Goal: Task Accomplishment & Management: Use online tool/utility

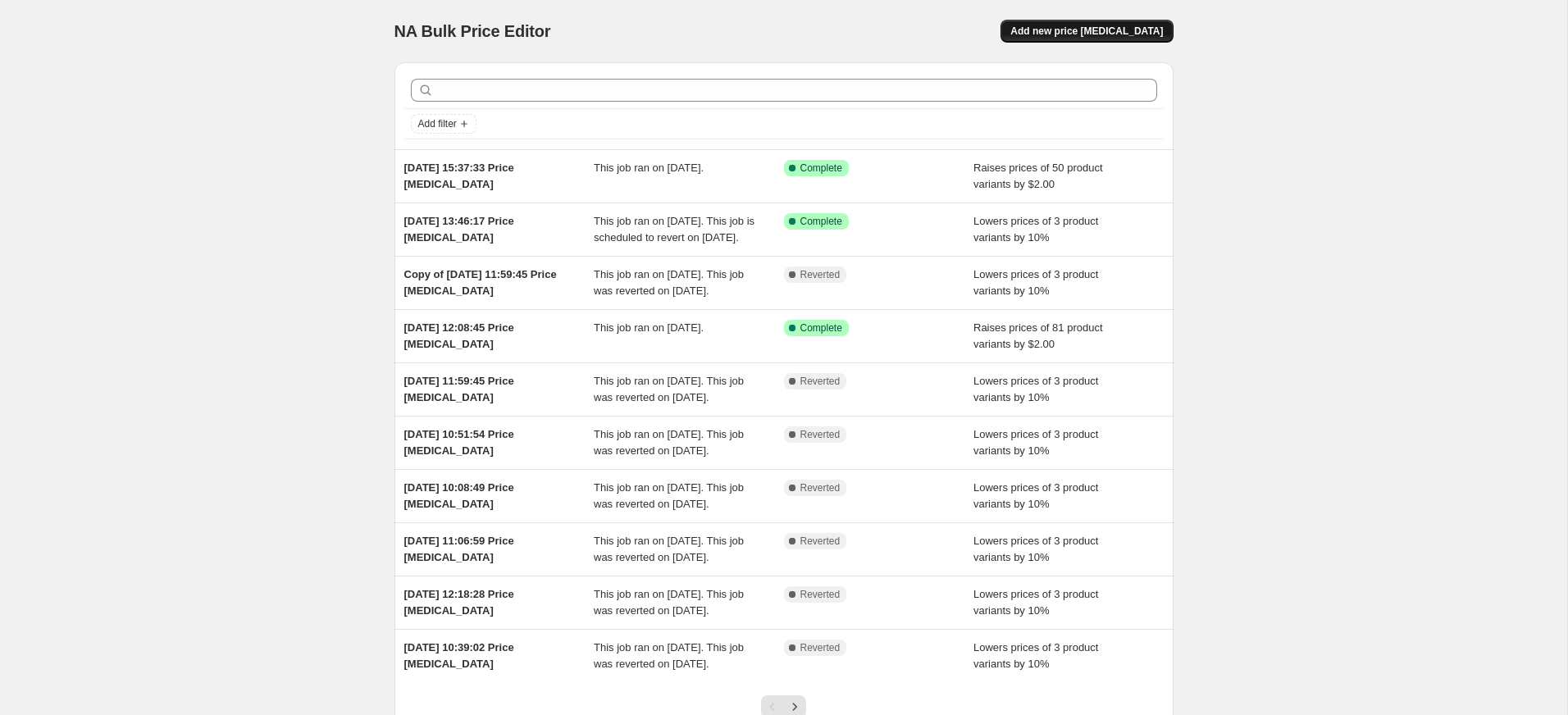
click at [1125, 23] on button "Add new price change job" at bounding box center [1086, 31] width 172 height 23
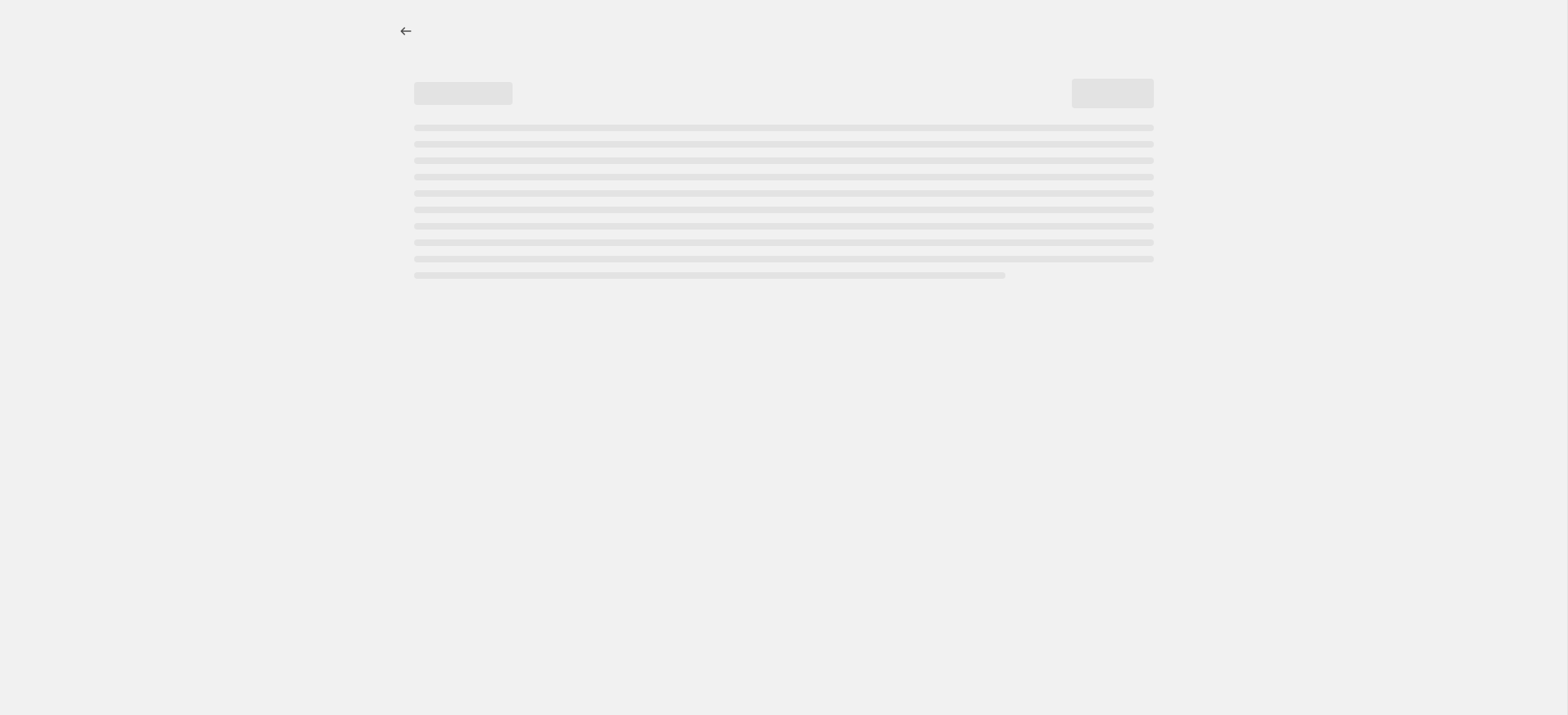
select select "percentage"
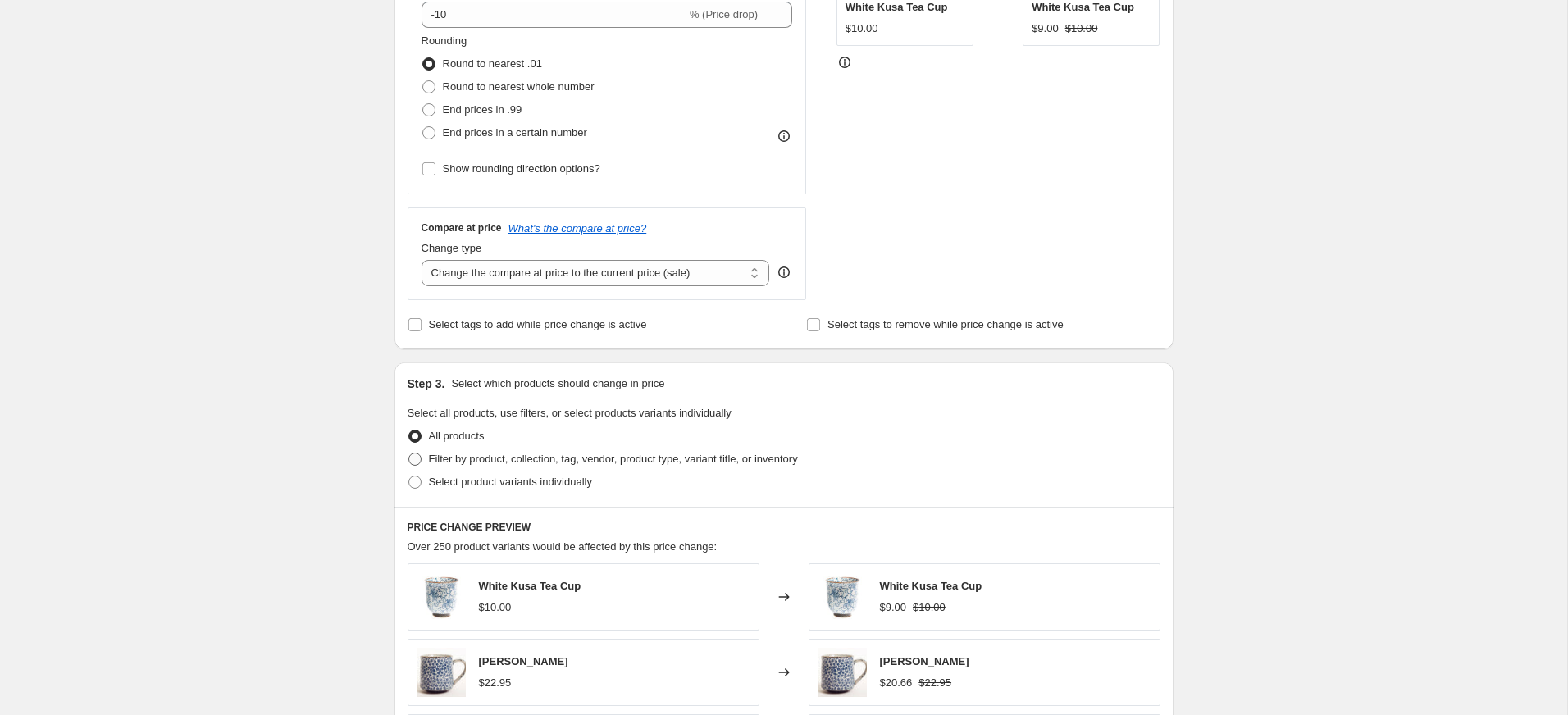
scroll to position [413, 0]
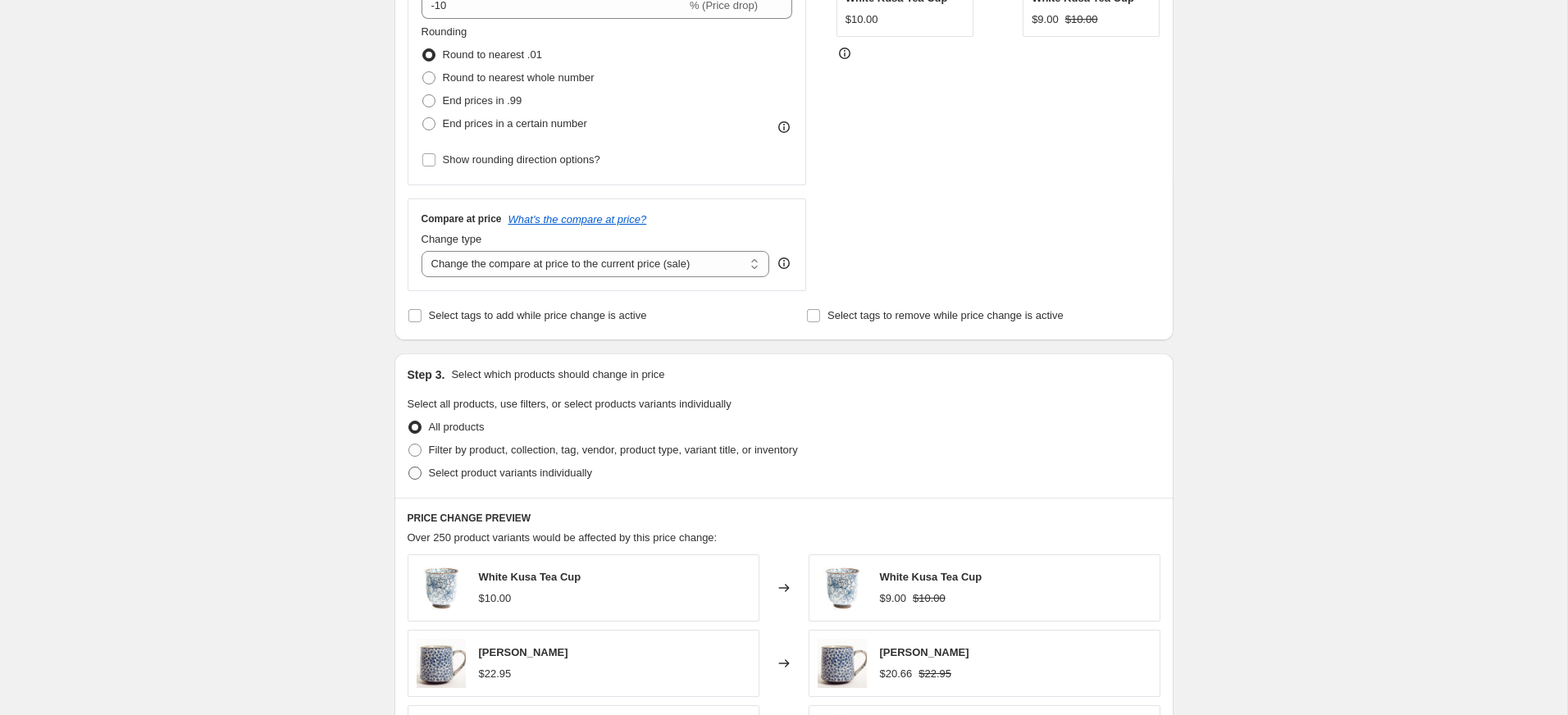
click at [421, 473] on span at bounding box center [415, 473] width 13 height 13
click at [409, 467] on input "Select product variants individually" at bounding box center [408, 466] width 1 height 1
radio input "true"
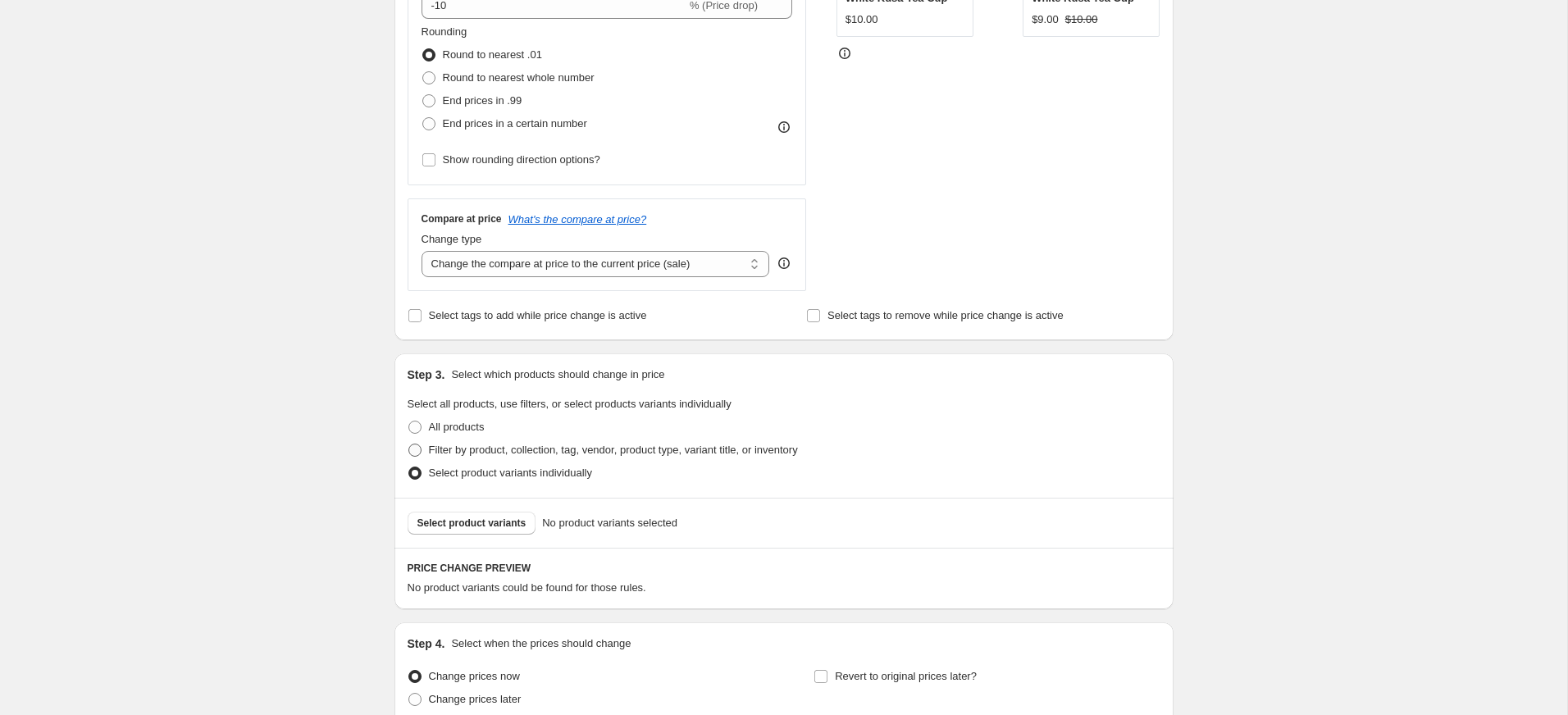
click at [414, 445] on span at bounding box center [415, 450] width 13 height 13
click at [409, 444] on input "Filter by product, collection, tag, vendor, product type, variant title, or inv…" at bounding box center [408, 444] width 1 height 1
radio input "true"
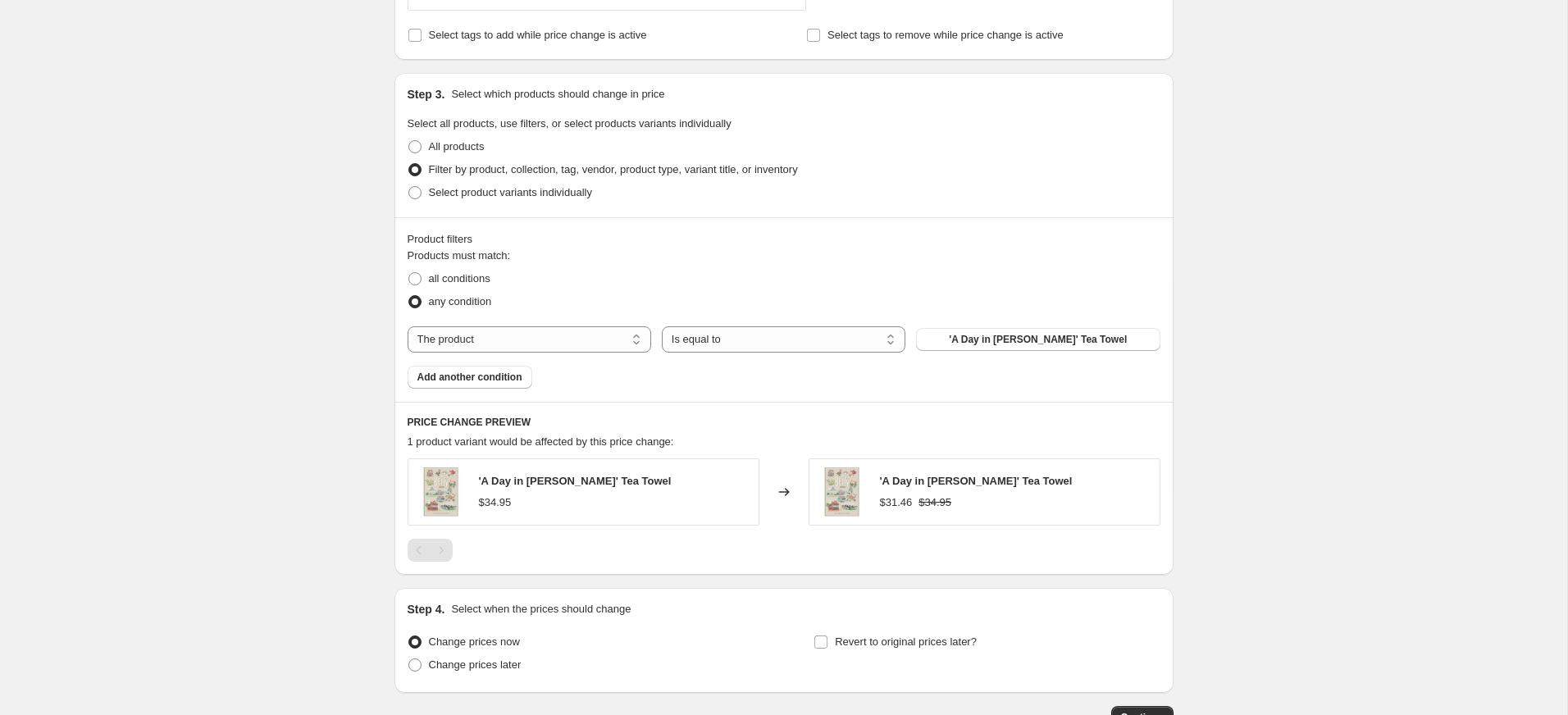
scroll to position [711, 0]
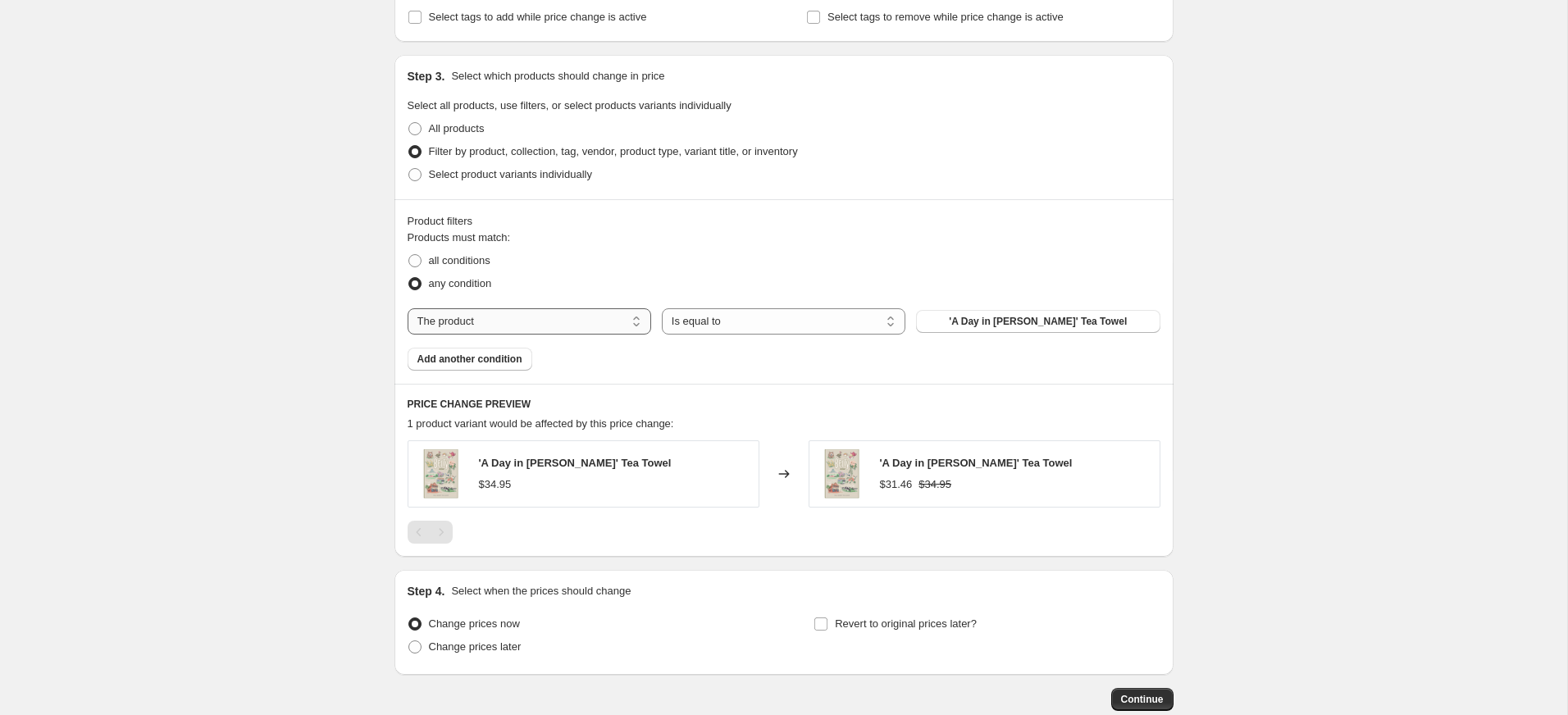
click at [525, 328] on select "The product The product's collection The product's tag The product's vendor The…" at bounding box center [530, 321] width 244 height 26
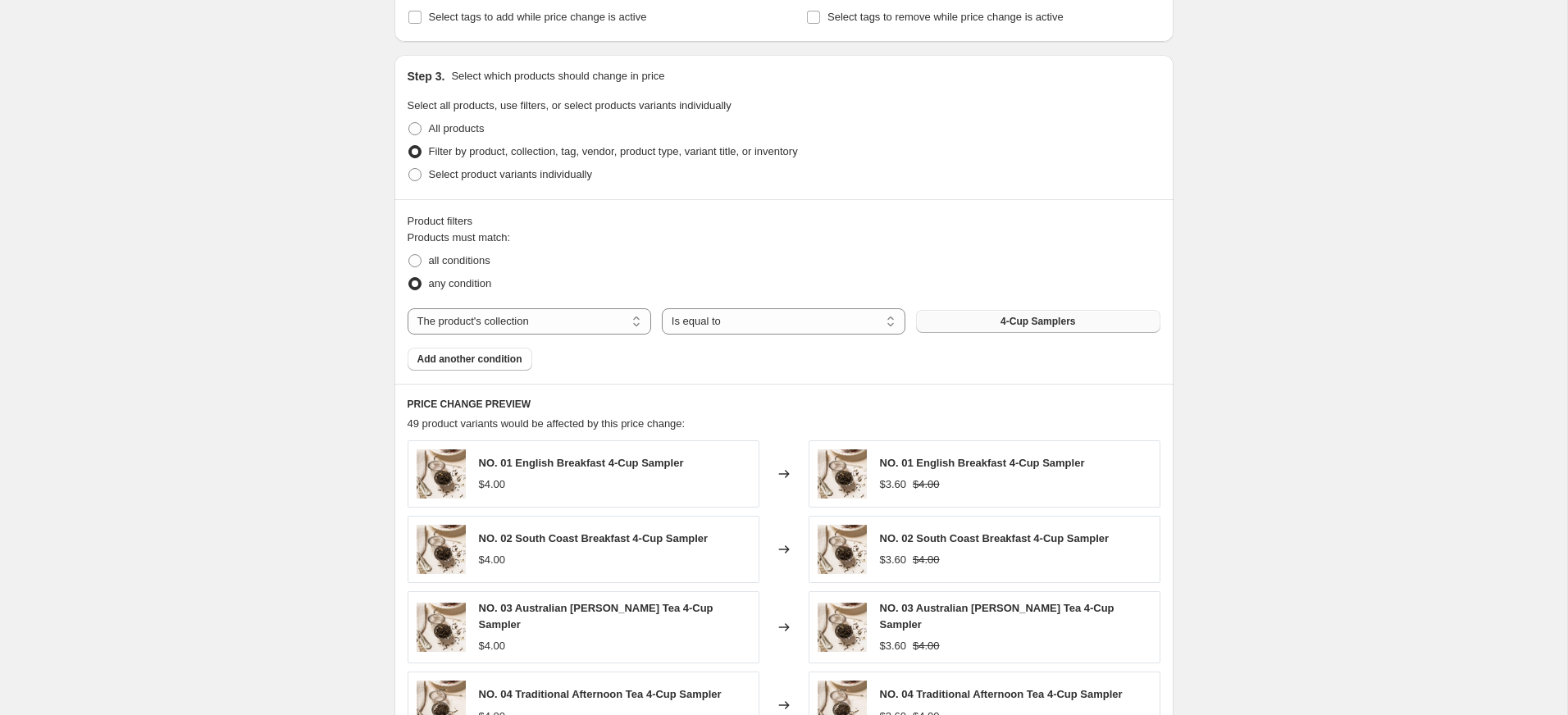
click at [1088, 324] on button "4-Cup Samplers" at bounding box center [1038, 321] width 244 height 23
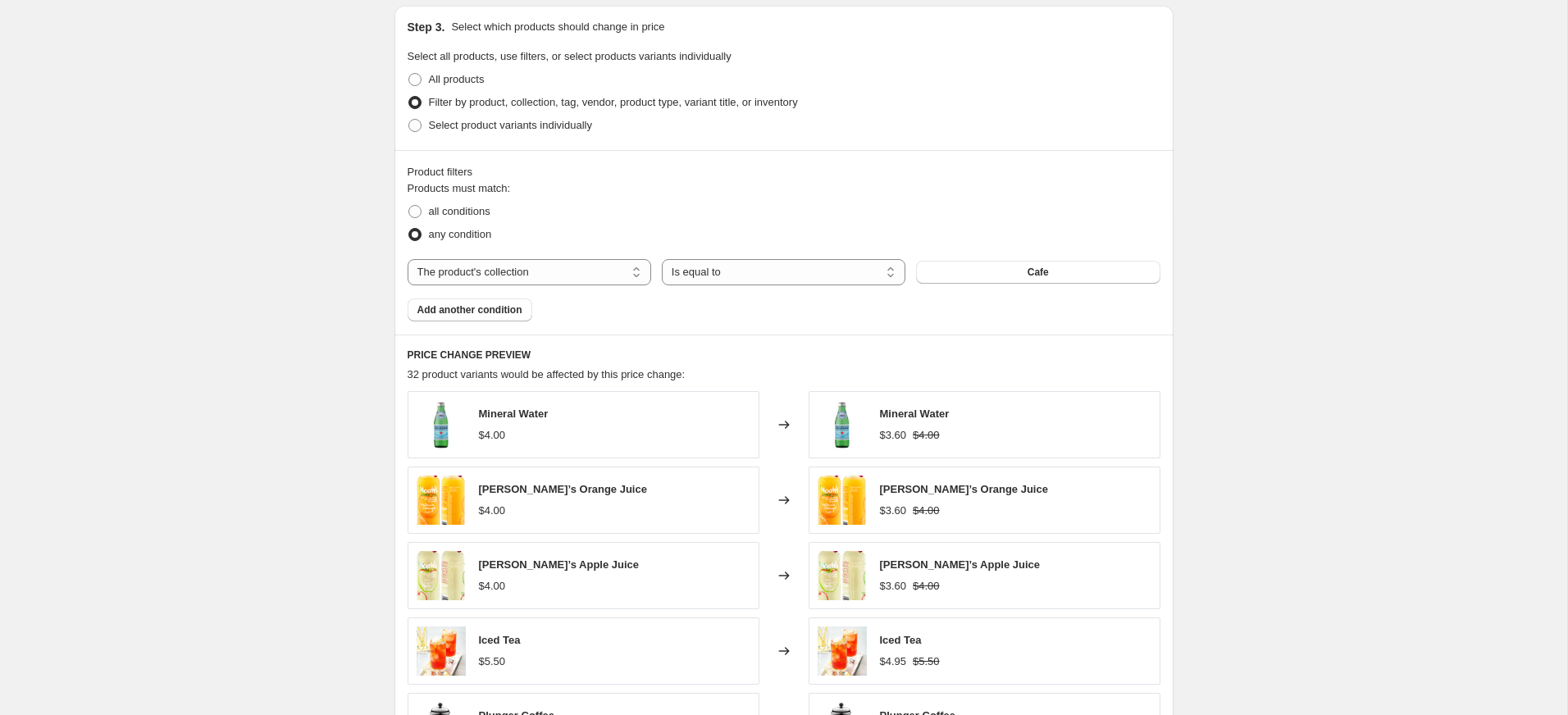
scroll to position [915, 0]
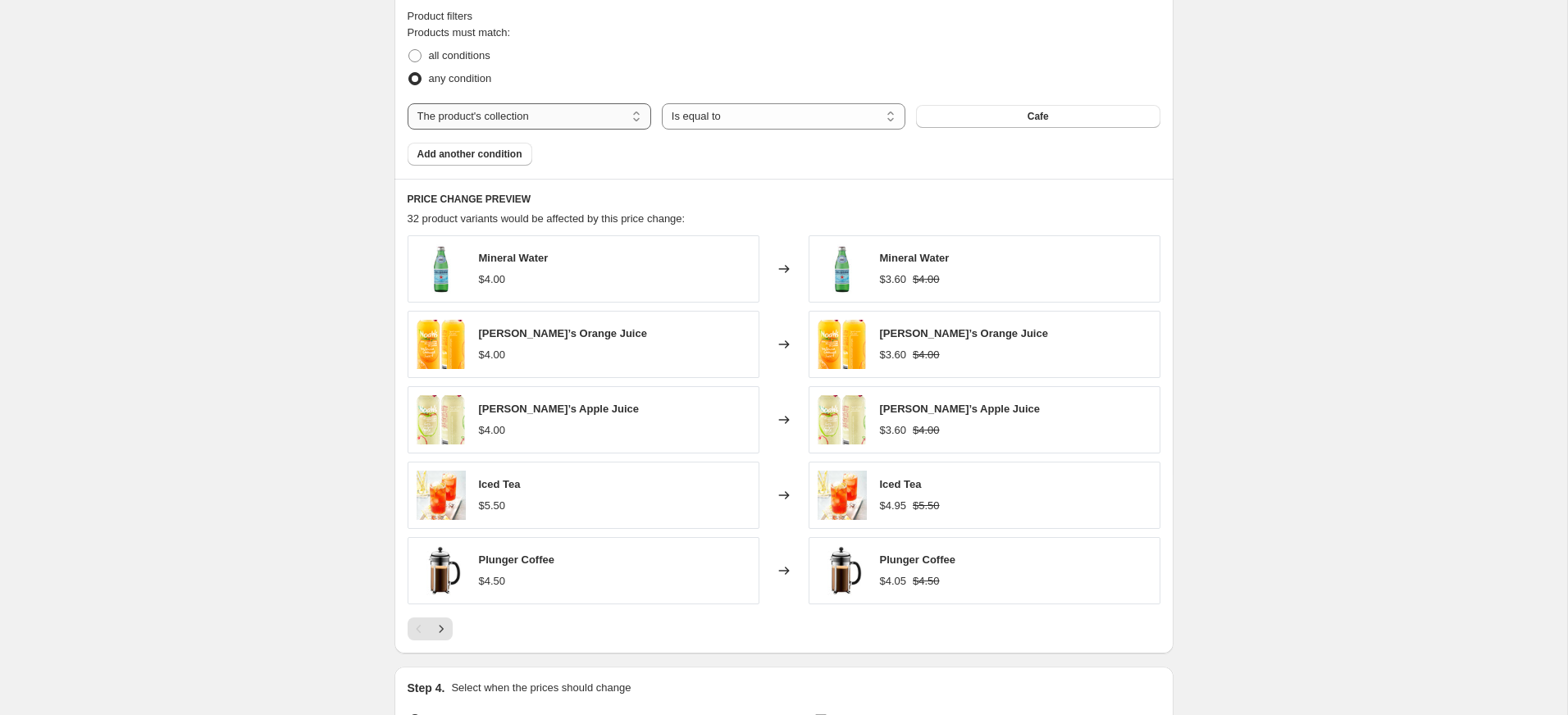
click at [500, 114] on select "The product The product's collection The product's tag The product's vendor The…" at bounding box center [530, 116] width 244 height 26
select select "product"
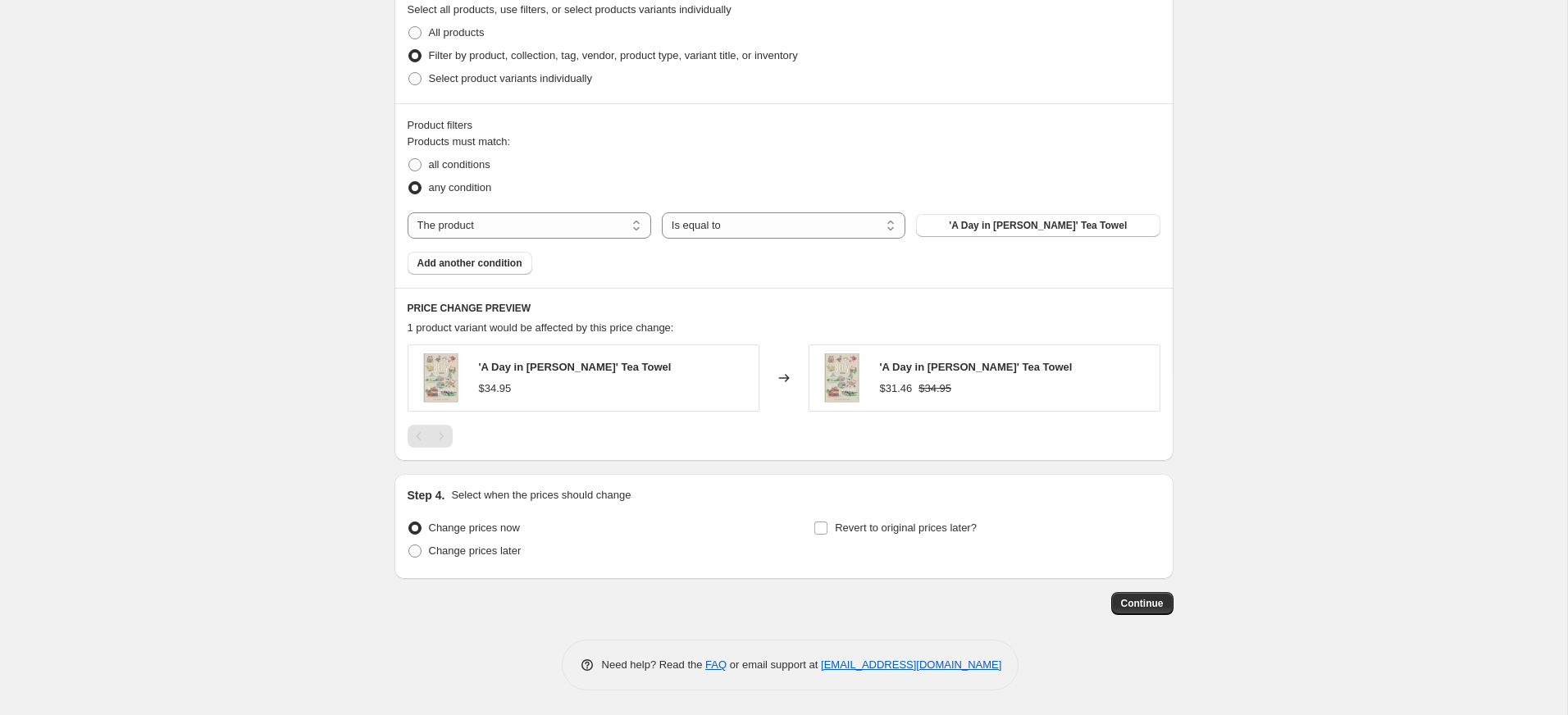
scroll to position [807, 0]
click at [1035, 231] on span "'A Day in Berry' Tea Towel" at bounding box center [1038, 226] width 178 height 13
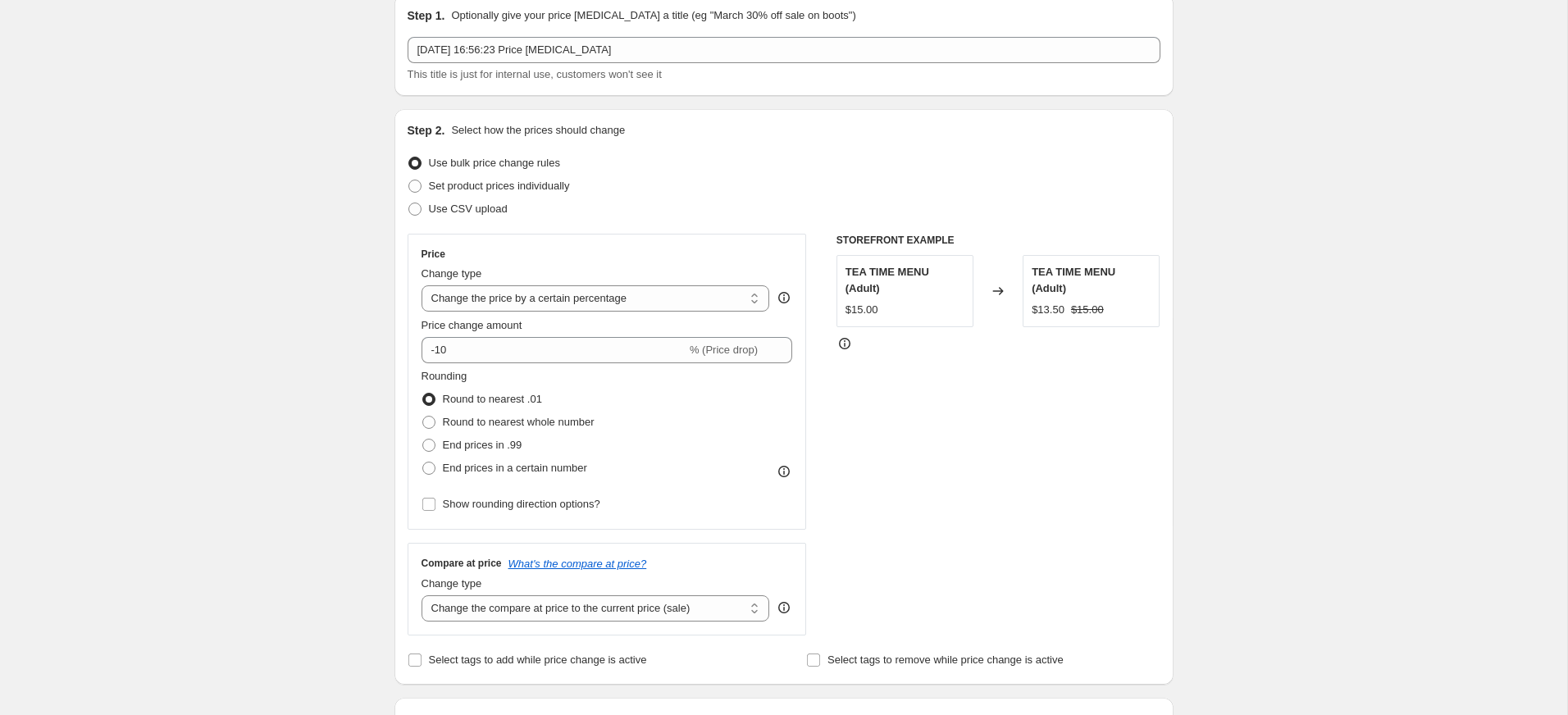
scroll to position [0, 0]
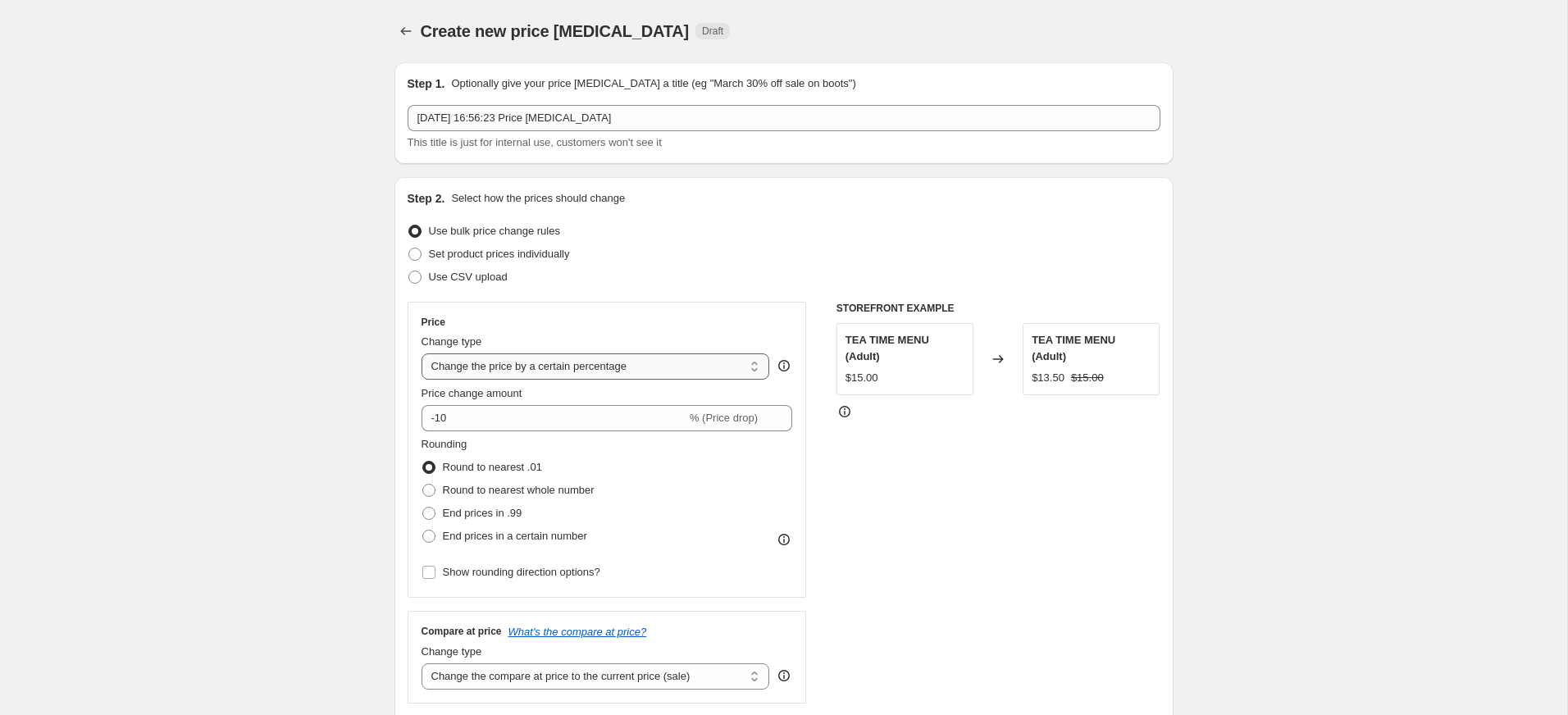
click at [520, 371] on select "Change the price to a certain amount Change the price by a certain amount Chang…" at bounding box center [596, 366] width 348 height 26
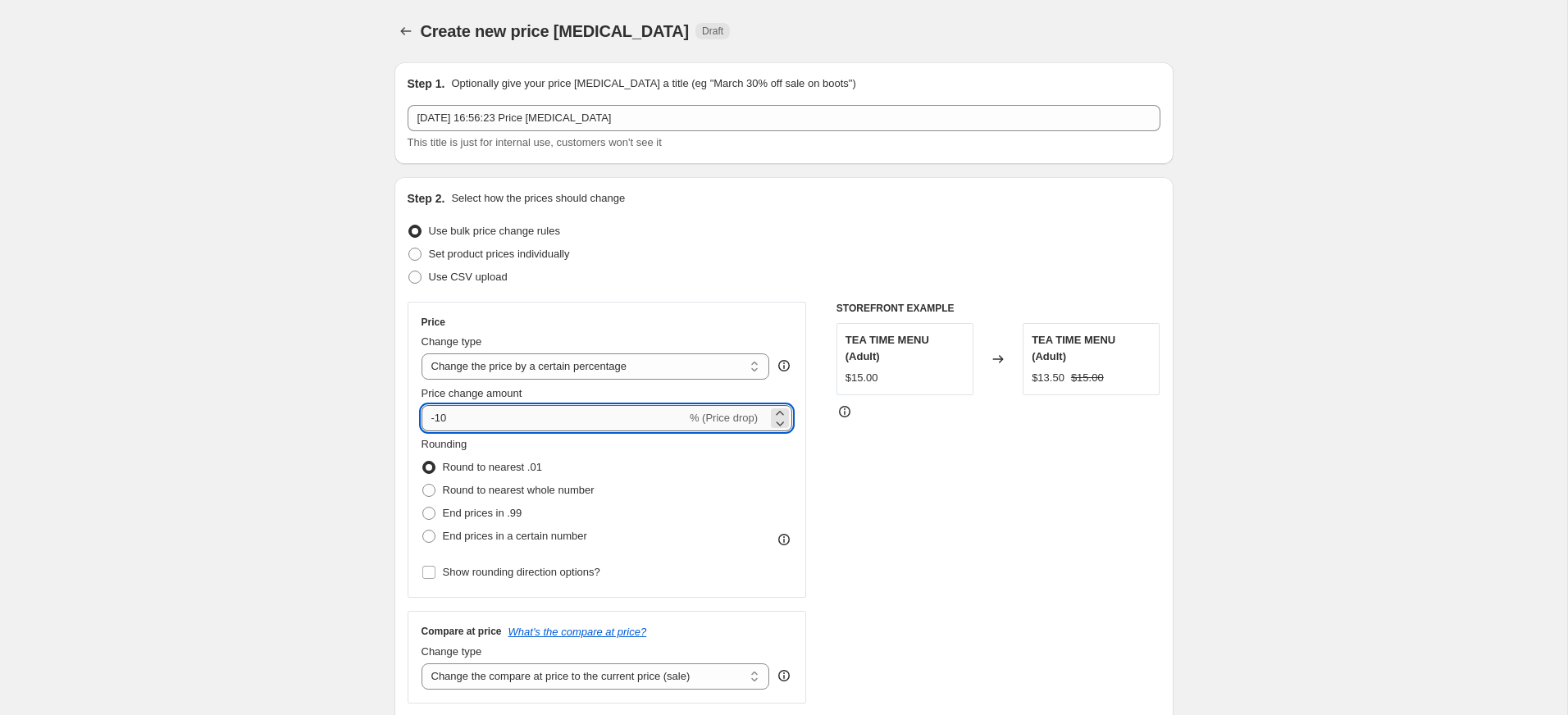
click at [432, 418] on input "-10" at bounding box center [554, 418] width 265 height 26
drag, startPoint x: 434, startPoint y: 418, endPoint x: 466, endPoint y: 440, distance: 38.8
click at [443, 422] on input "-10" at bounding box center [554, 418] width 265 height 26
type input "10"
click at [978, 510] on div "STOREFRONT EXAMPLE TEA TIME MENU (Adult) $15.00 Changed to TEA TIME MENU (Adult…" at bounding box center [998, 502] width 324 height 402
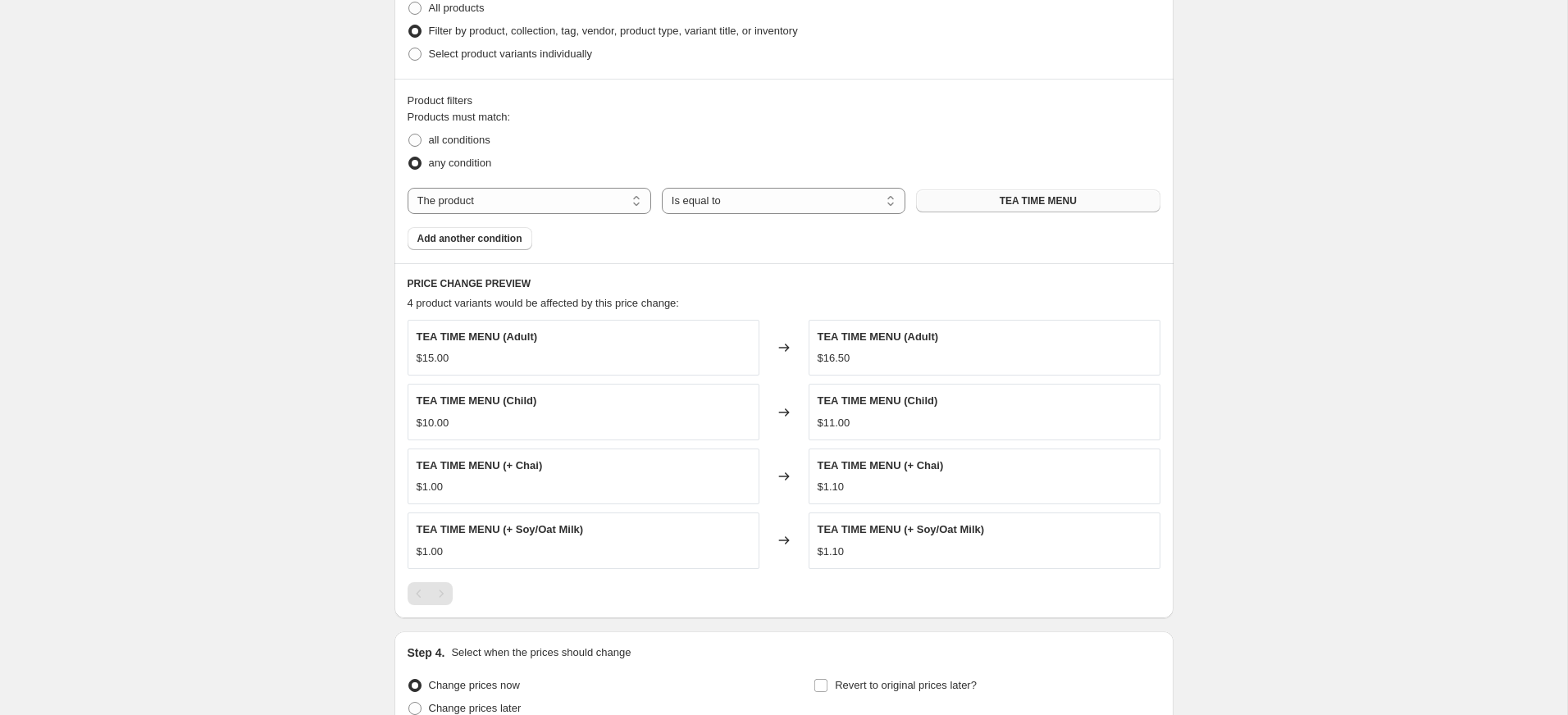
scroll to position [988, 0]
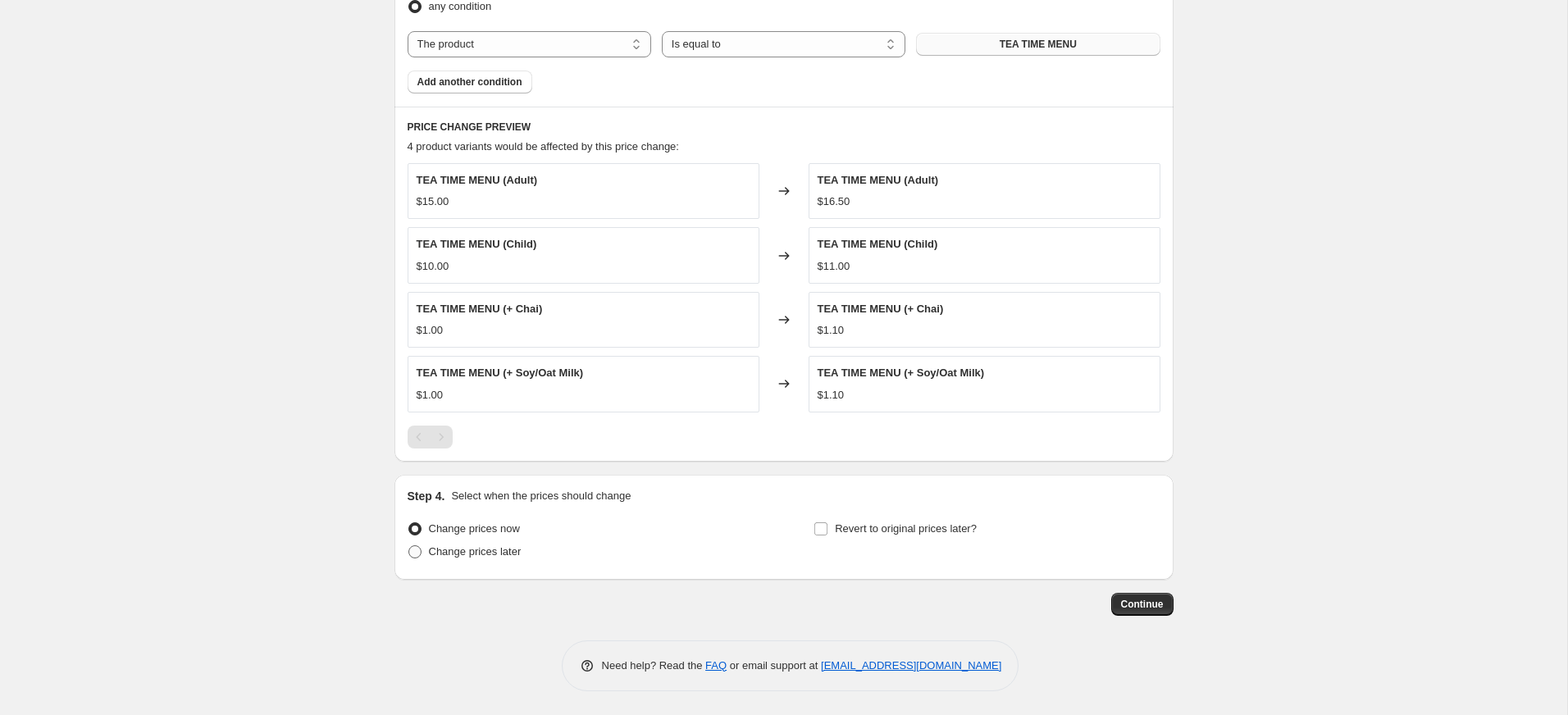
click at [429, 553] on span "Change prices later" at bounding box center [474, 551] width 93 height 13
click at [409, 546] on input "Change prices later" at bounding box center [408, 545] width 1 height 1
radio input "true"
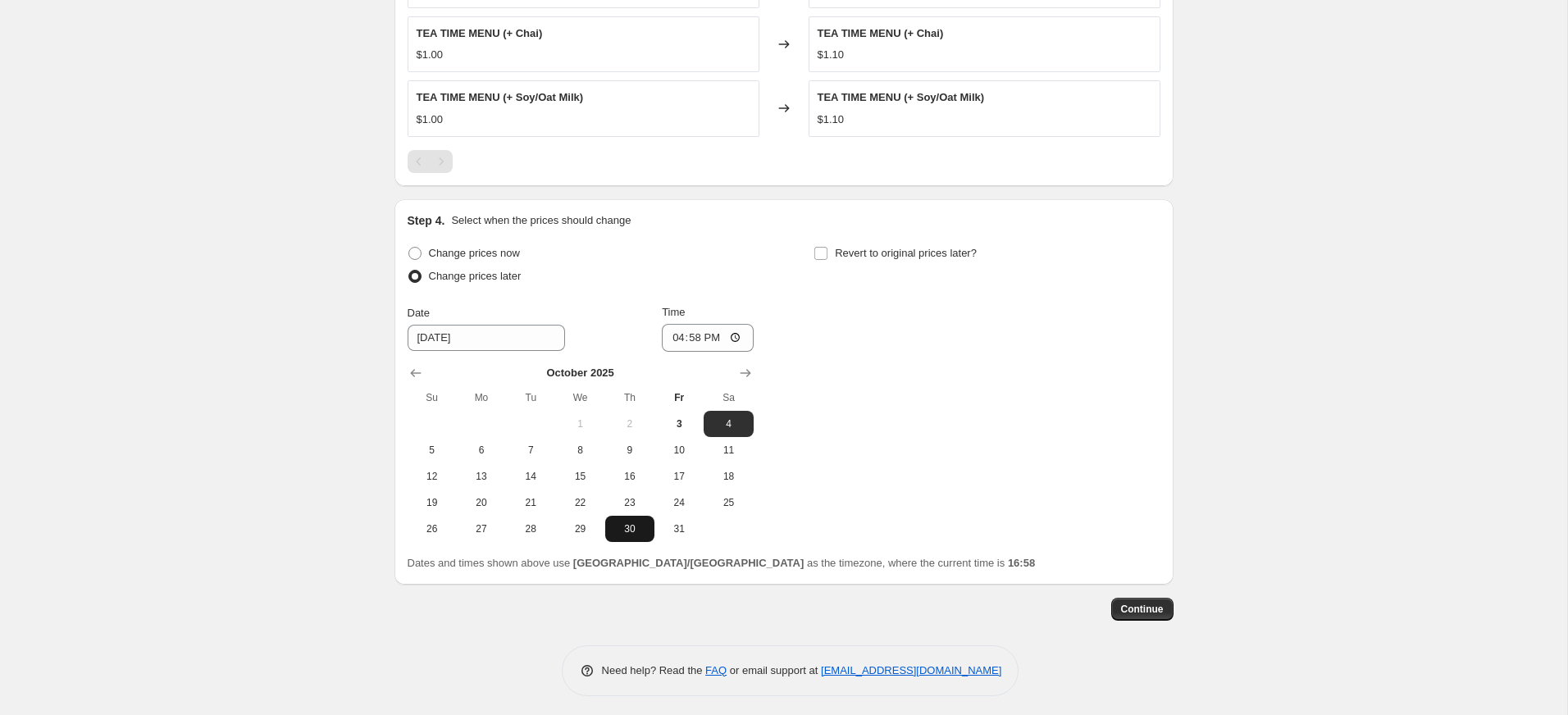
scroll to position [1268, 0]
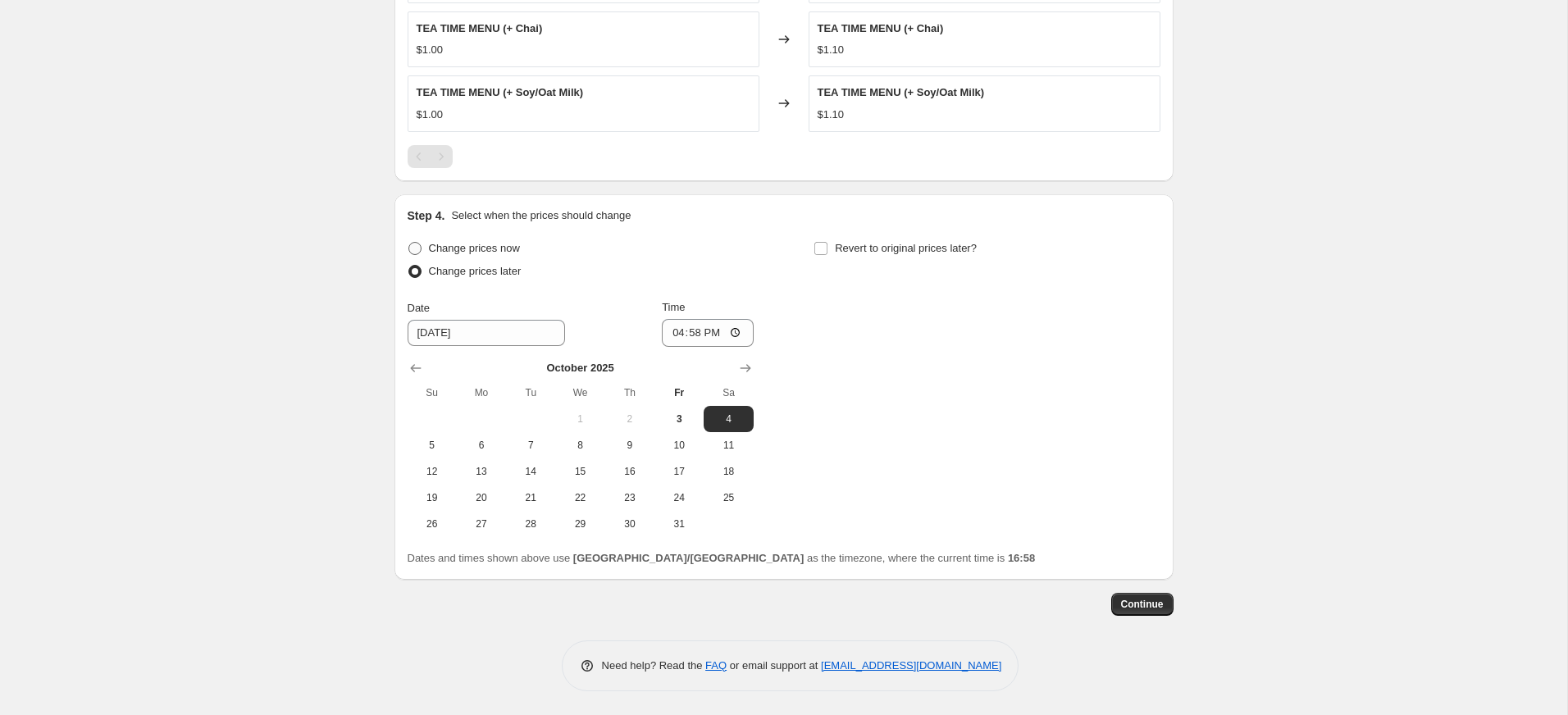
click at [434, 242] on span "Change prices now" at bounding box center [474, 248] width 91 height 13
click at [409, 242] on input "Change prices now" at bounding box center [408, 242] width 1 height 1
radio input "true"
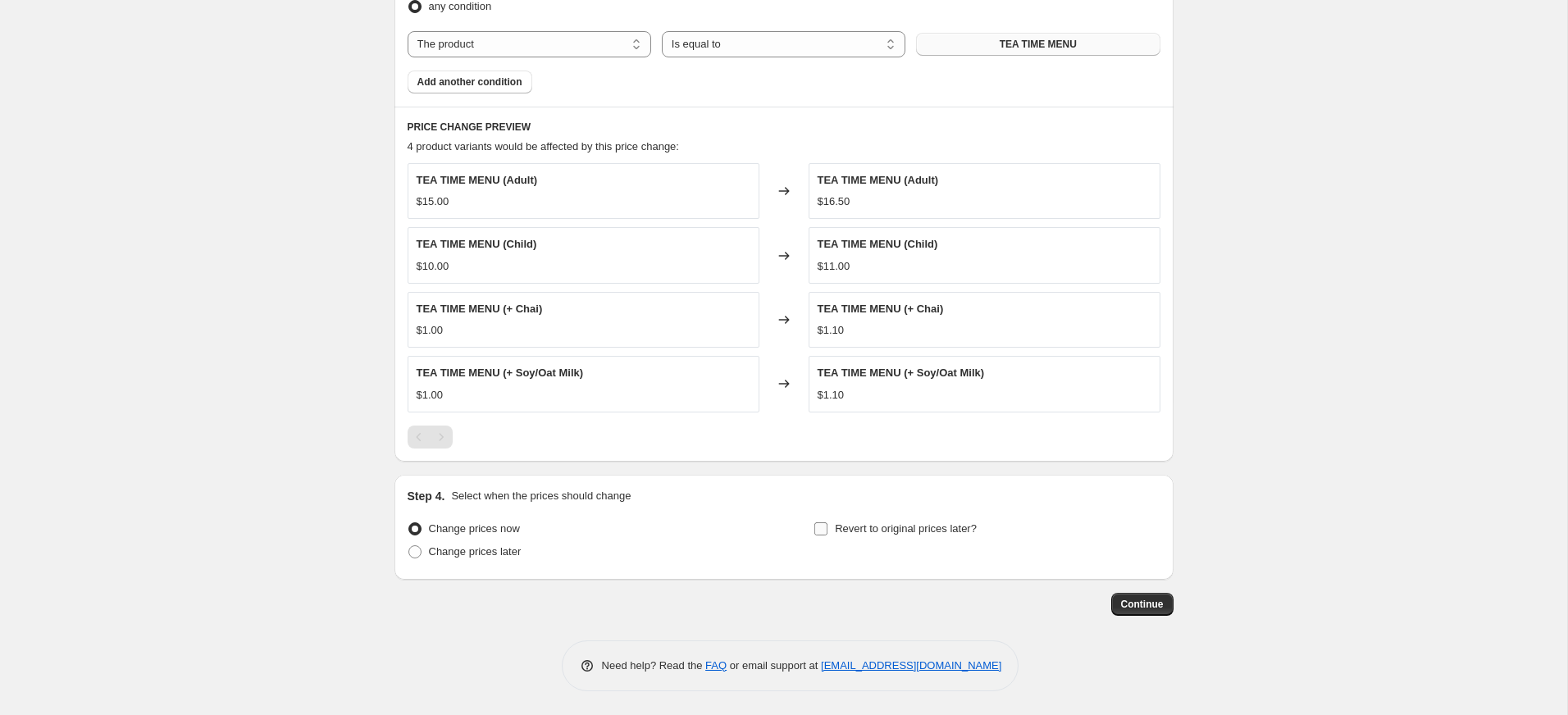
click at [895, 525] on span "Revert to original prices later?" at bounding box center [906, 528] width 142 height 13
click at [827, 525] on input "Revert to original prices later?" at bounding box center [821, 529] width 13 height 13
checkbox input "true"
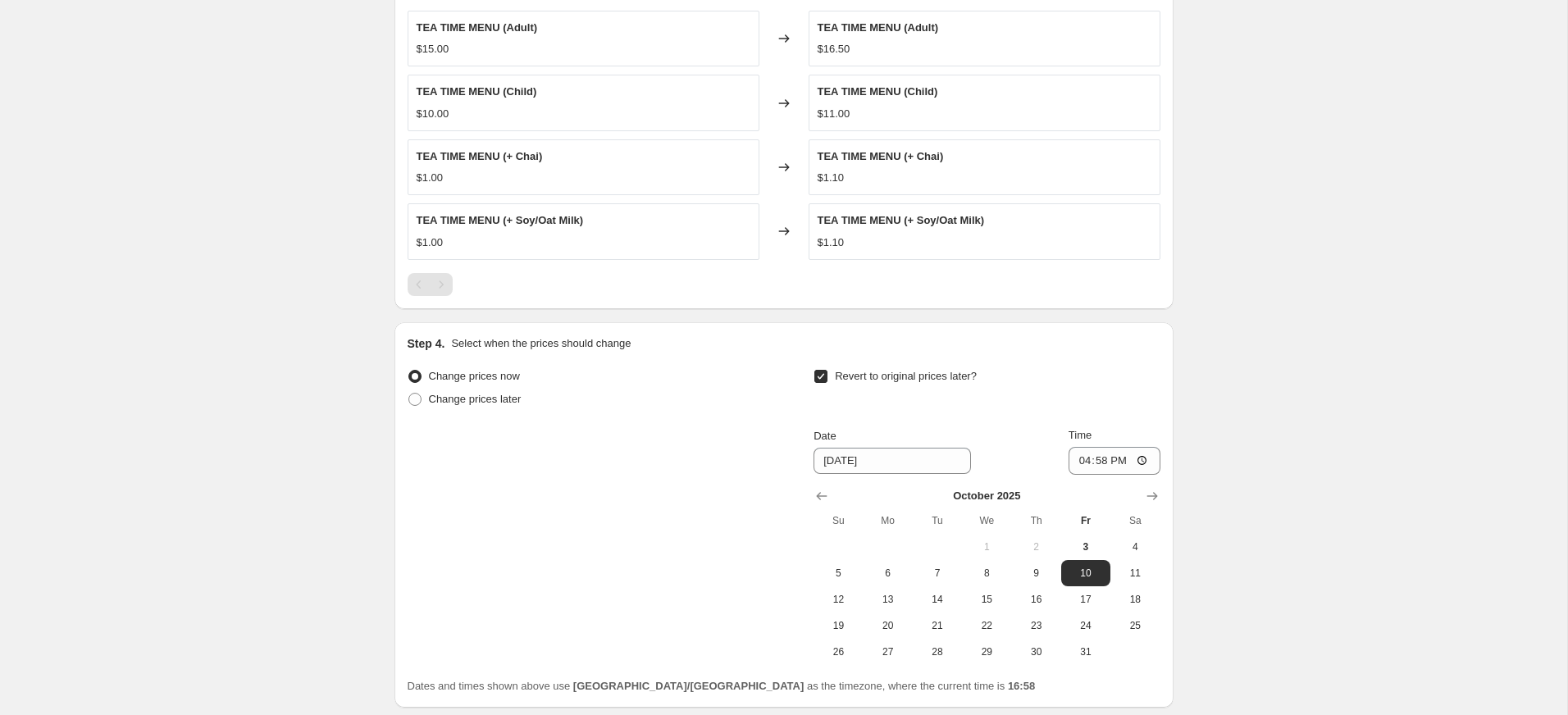
scroll to position [1268, 0]
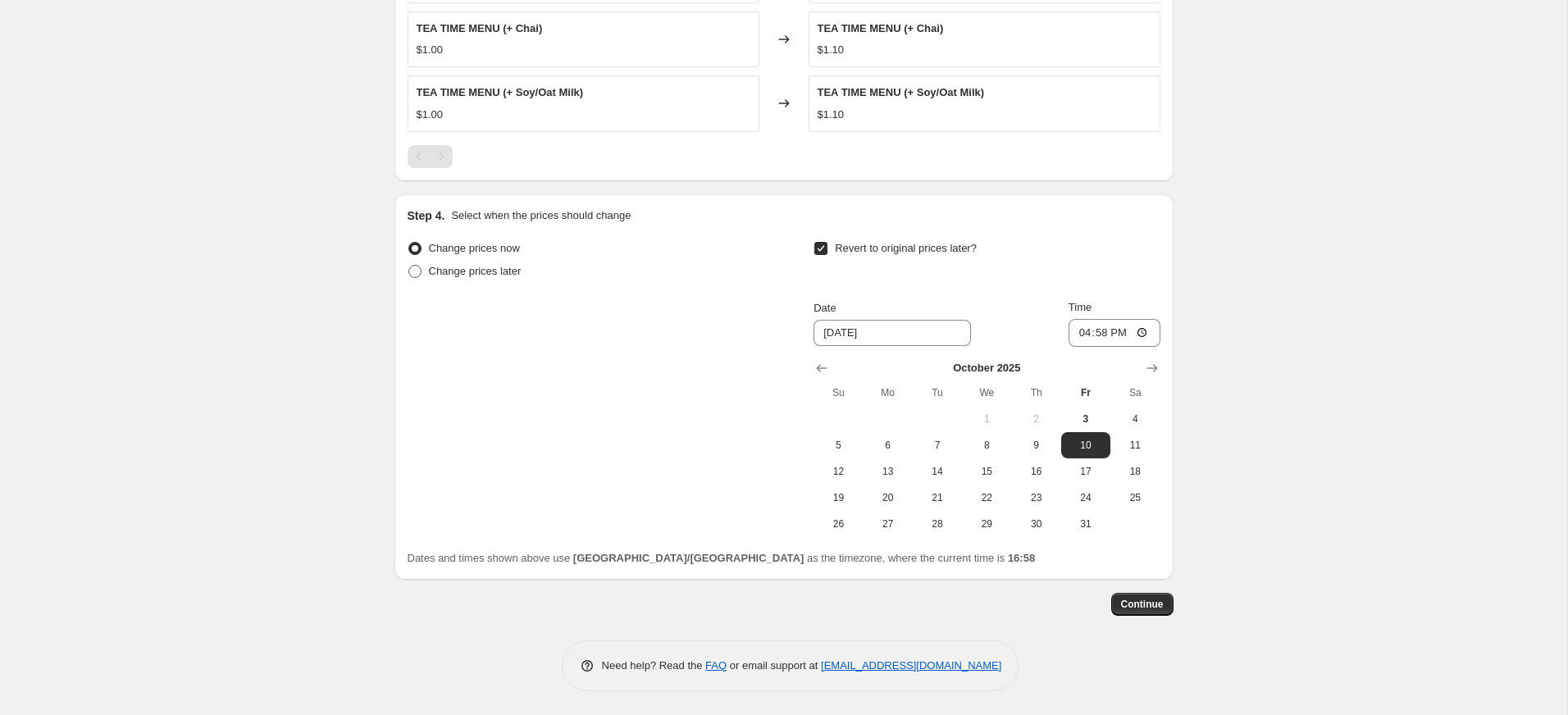
click at [434, 275] on span "Change prices later" at bounding box center [474, 271] width 93 height 13
click at [409, 266] on input "Change prices later" at bounding box center [408, 265] width 1 height 1
radio input "true"
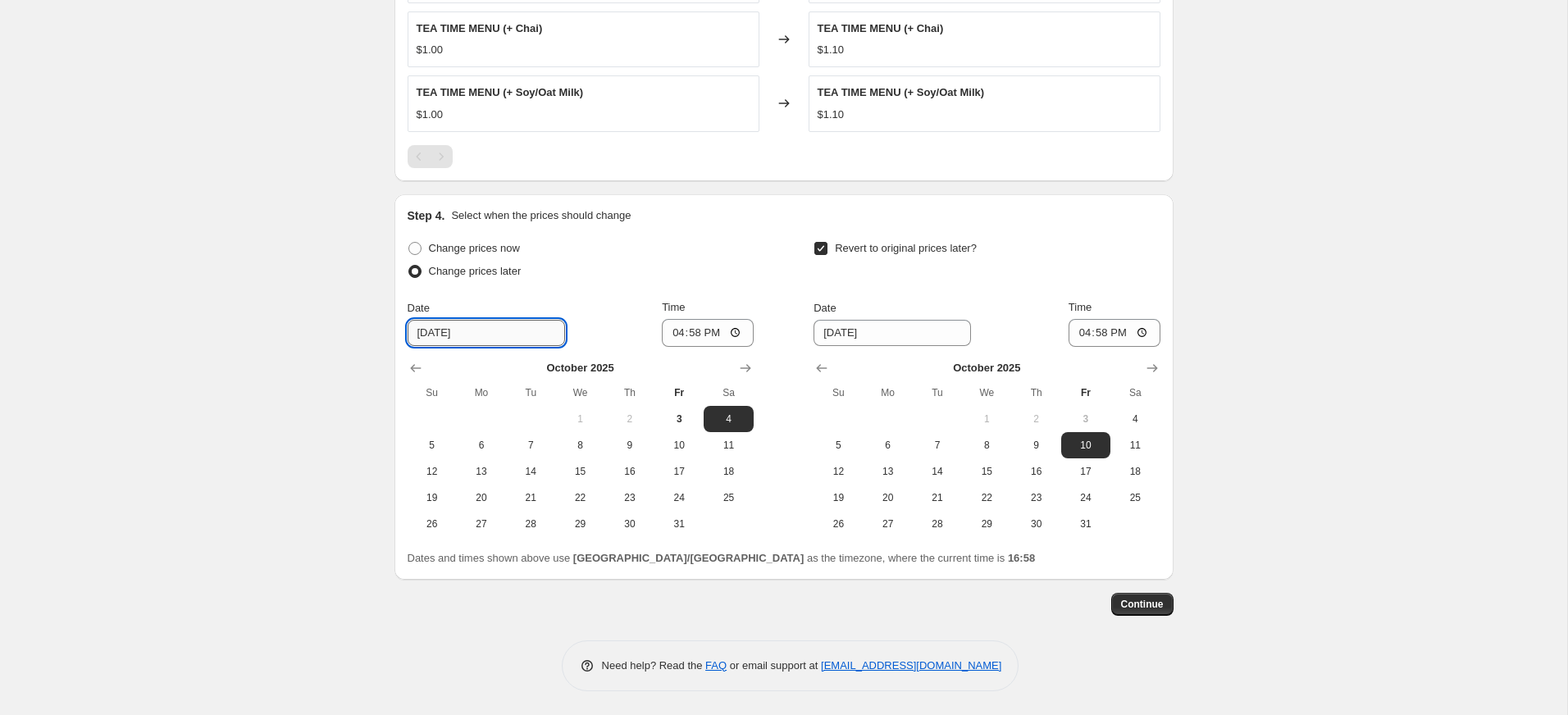
click at [498, 333] on input "10/4/2025" at bounding box center [486, 332] width 157 height 26
click at [438, 445] on span "5" at bounding box center [432, 445] width 36 height 13
type input "10/5/2025"
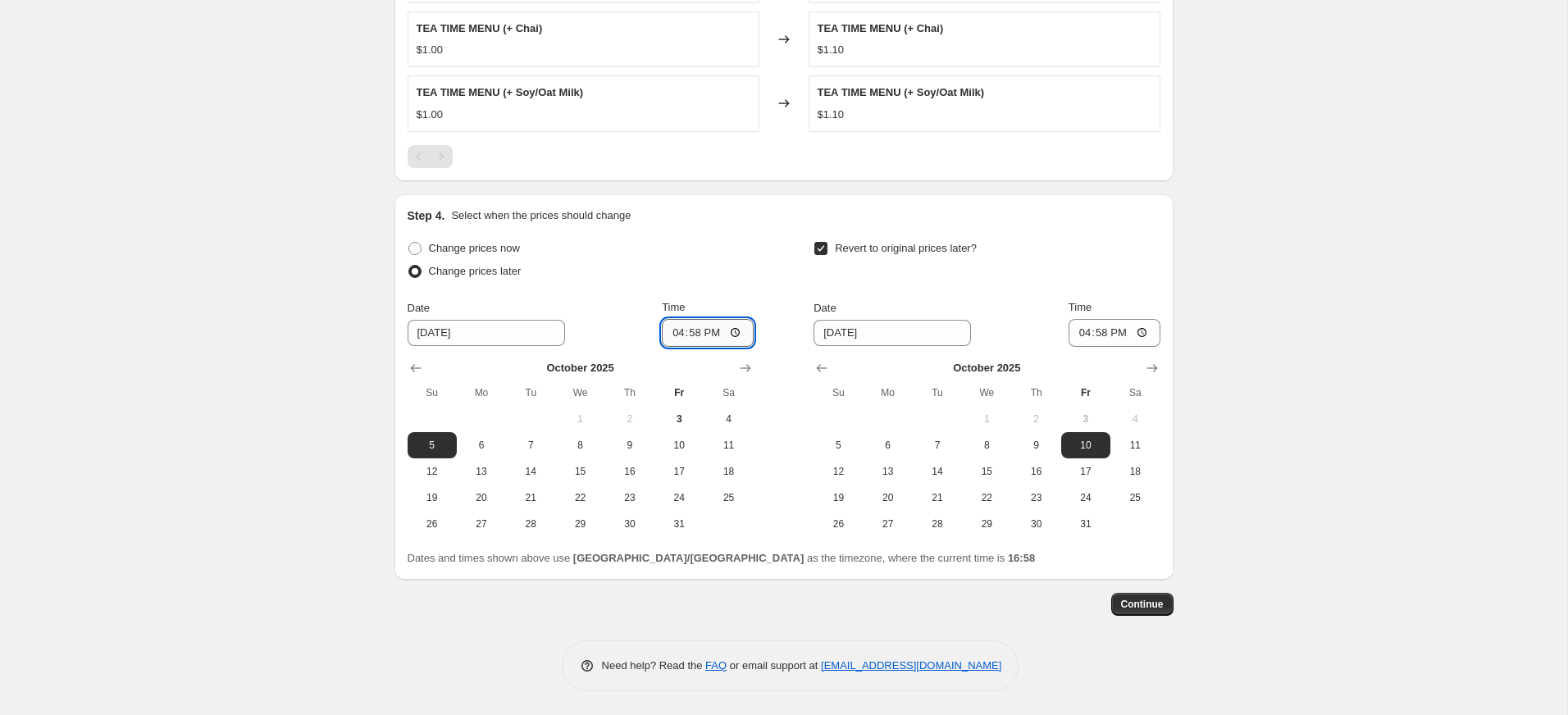
click at [732, 329] on input "16:58" at bounding box center [708, 332] width 92 height 28
type input "18:00"
click at [768, 256] on div "Change prices now Change prices later Date 10/5/2025 Time 18:00 October 2025 Su…" at bounding box center [784, 387] width 753 height 300
click at [448, 248] on span "Change prices now" at bounding box center [474, 248] width 91 height 13
click at [409, 243] on input "Change prices now" at bounding box center [408, 242] width 1 height 1
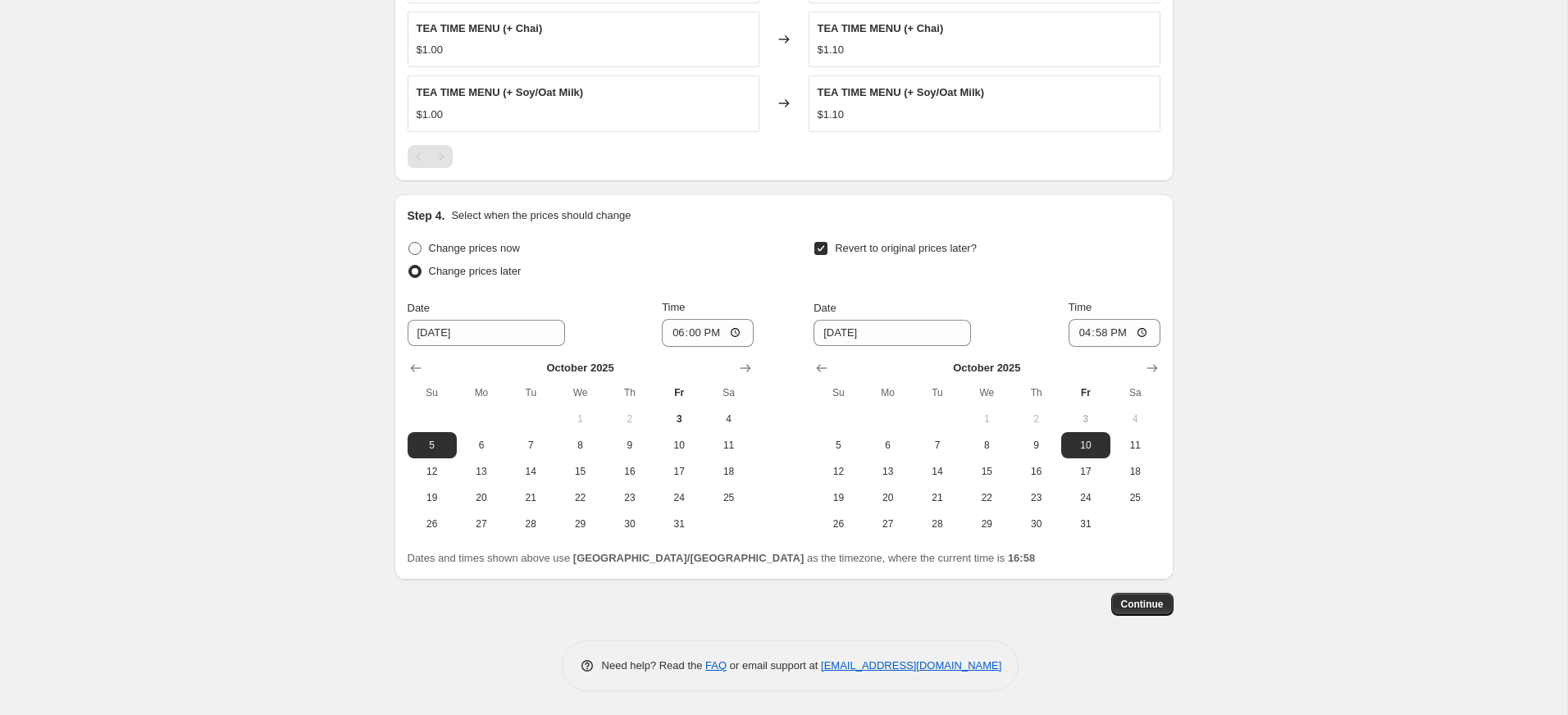
radio input "true"
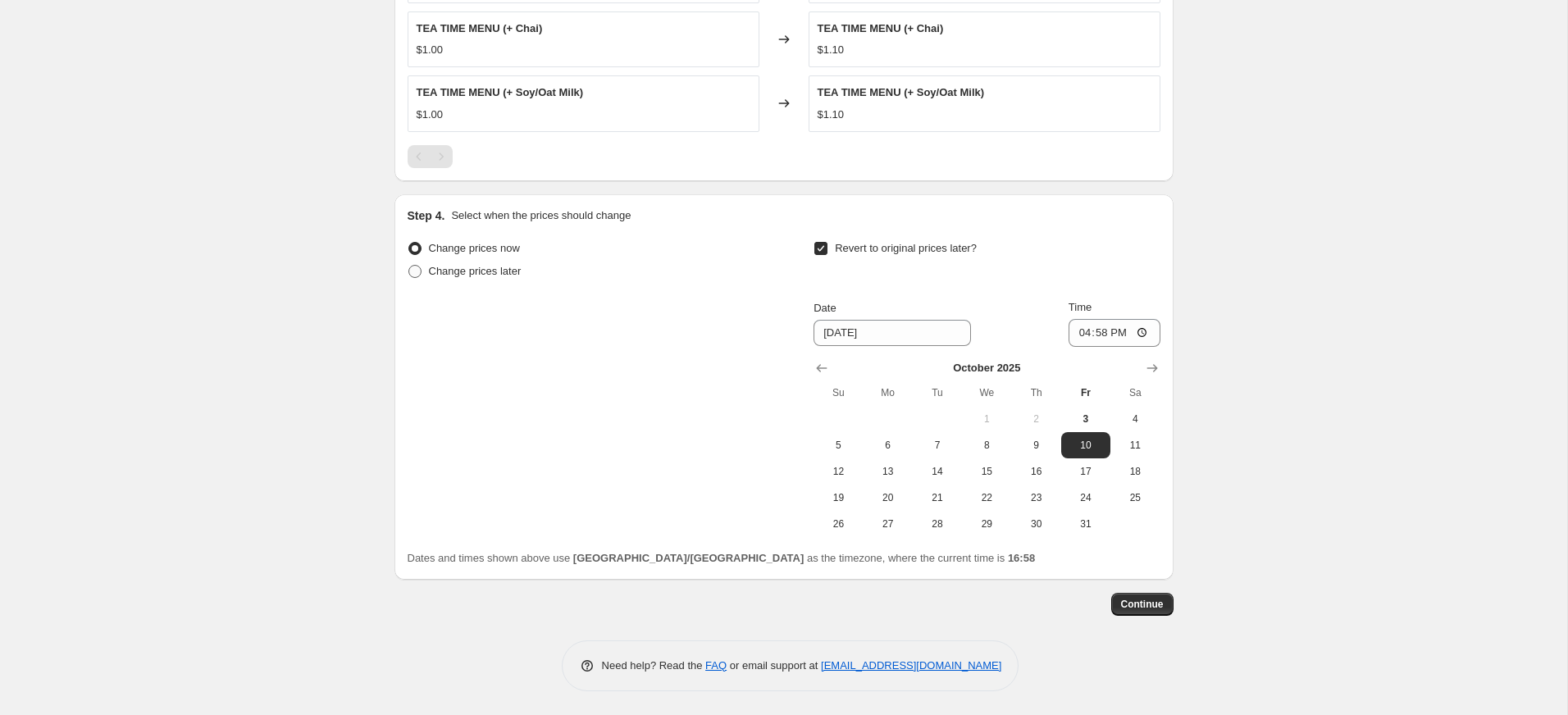
click at [413, 267] on span at bounding box center [415, 271] width 13 height 13
click at [409, 266] on input "Change prices later" at bounding box center [408, 265] width 1 height 1
radio input "true"
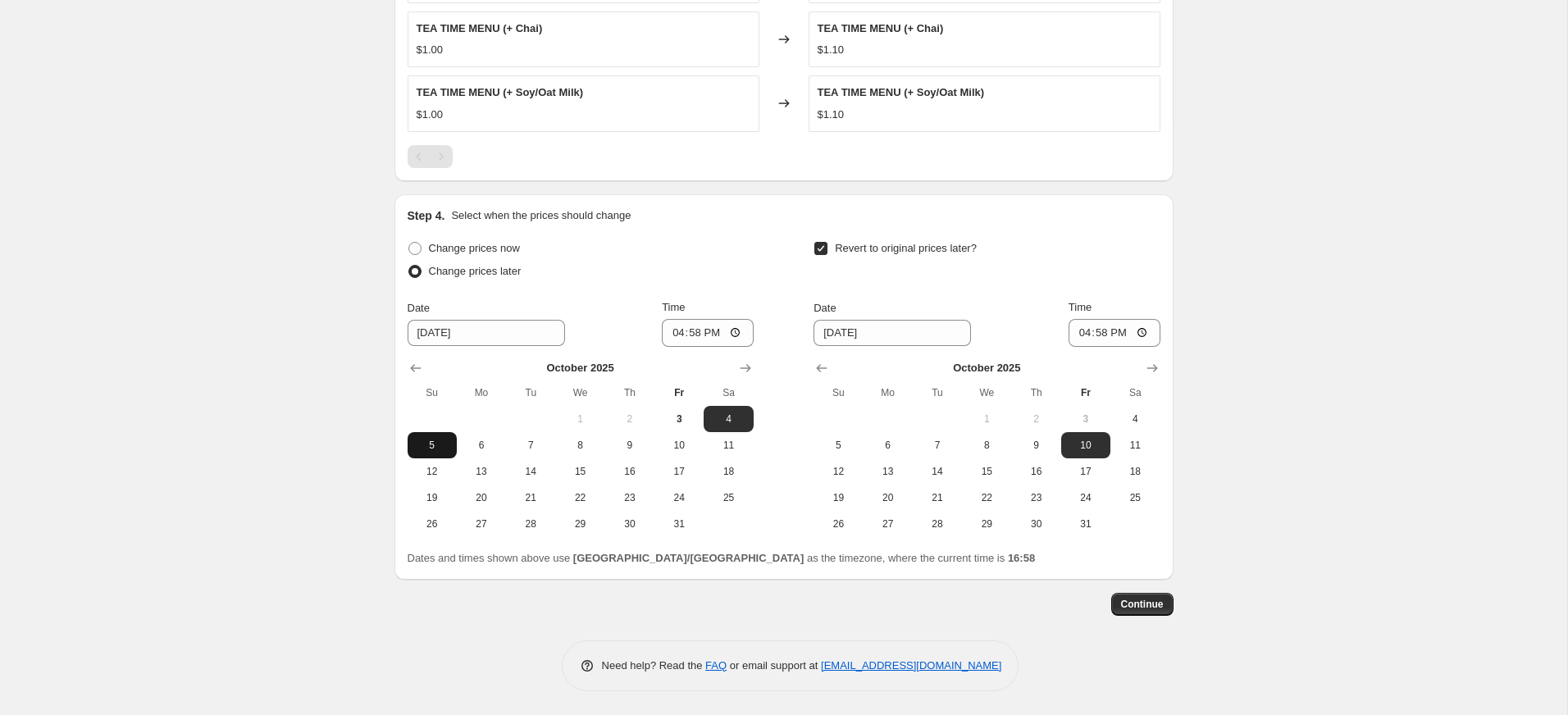
click at [422, 444] on span "5" at bounding box center [432, 445] width 36 height 13
type input "10/5/2025"
click at [719, 329] on input "16:58" at bounding box center [708, 332] width 92 height 28
click at [731, 337] on input "16:58" at bounding box center [708, 332] width 92 height 28
type input "18:00"
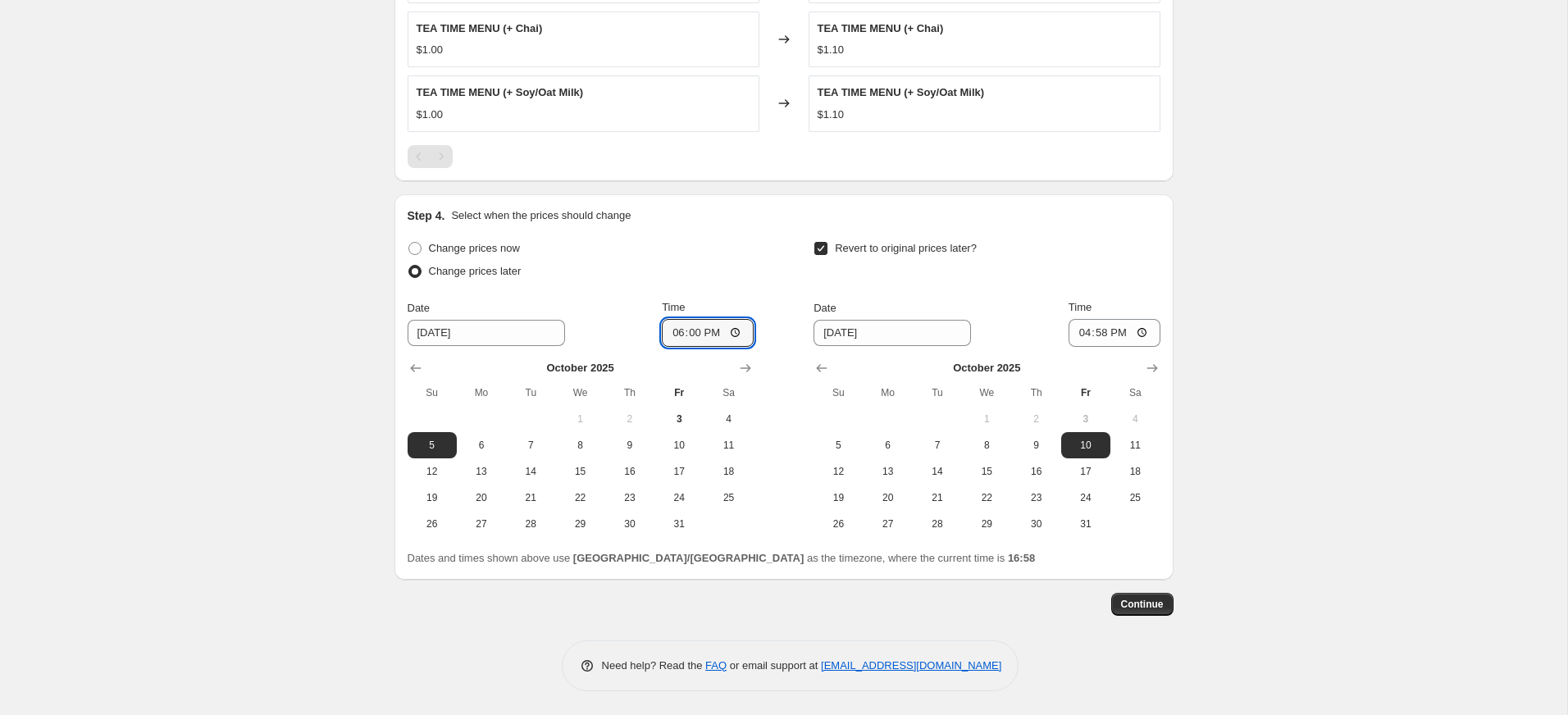
click at [696, 270] on div "Change prices later" at bounding box center [581, 271] width 346 height 23
click at [865, 333] on input "10/10/2025" at bounding box center [892, 332] width 157 height 26
click at [911, 327] on input "10/10/2025" at bounding box center [892, 332] width 157 height 26
click at [886, 466] on span "13" at bounding box center [887, 472] width 36 height 13
type input "10/13/2025"
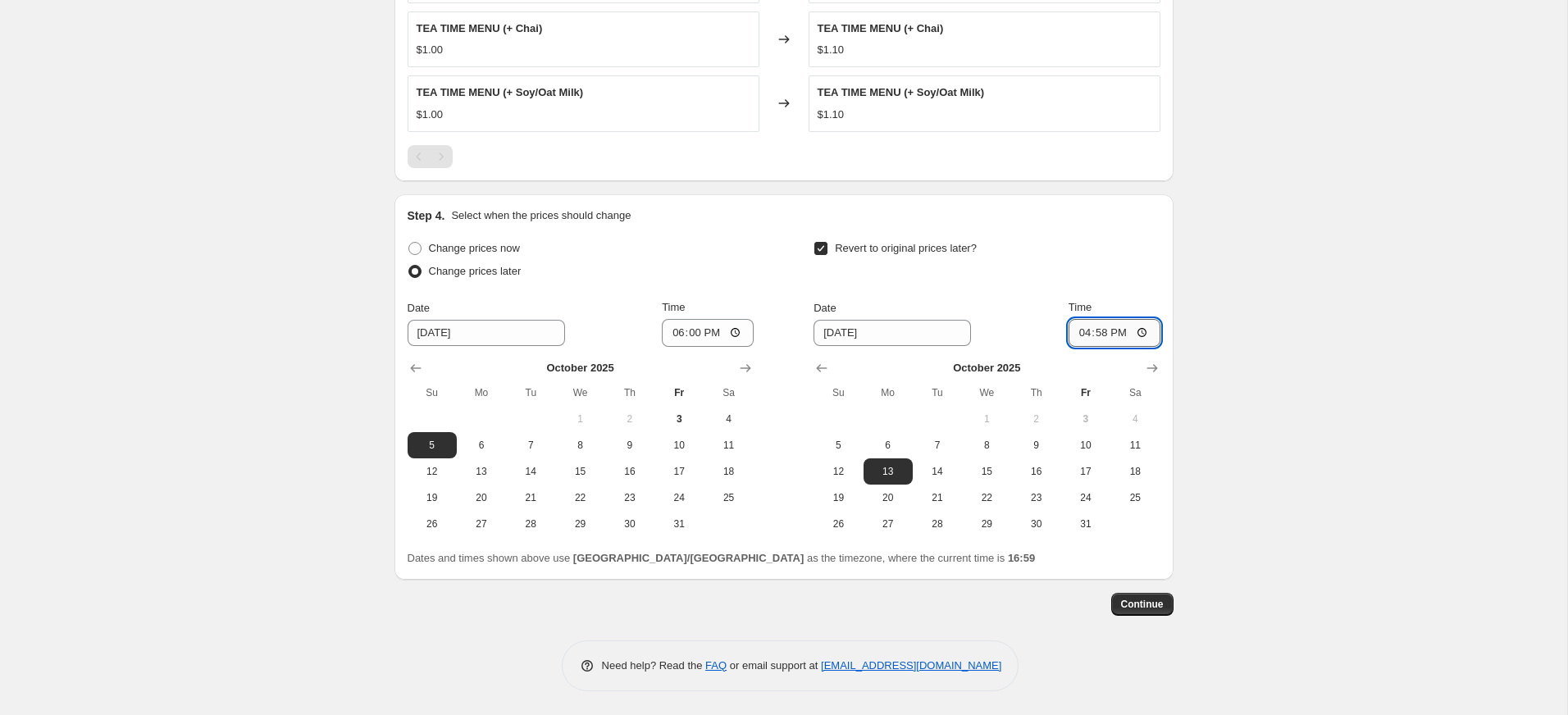
click at [1147, 331] on input "16:58" at bounding box center [1114, 332] width 92 height 28
type input "18:00"
click at [1094, 218] on div "Step 4. Select when the prices should change" at bounding box center [784, 216] width 753 height 17
click at [890, 446] on span "6" at bounding box center [887, 445] width 36 height 13
type input "10/6/2025"
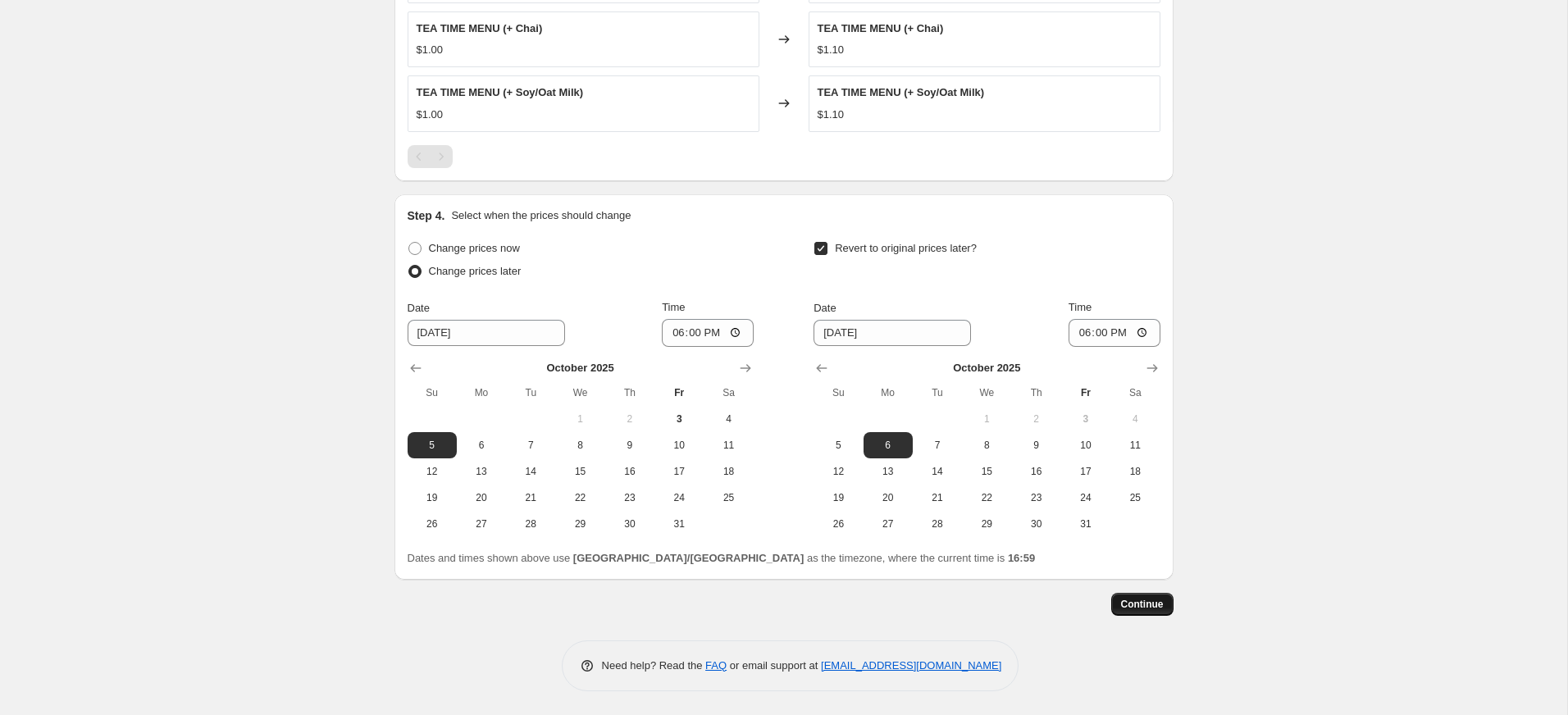
click at [1131, 601] on span "Continue" at bounding box center [1142, 605] width 43 height 13
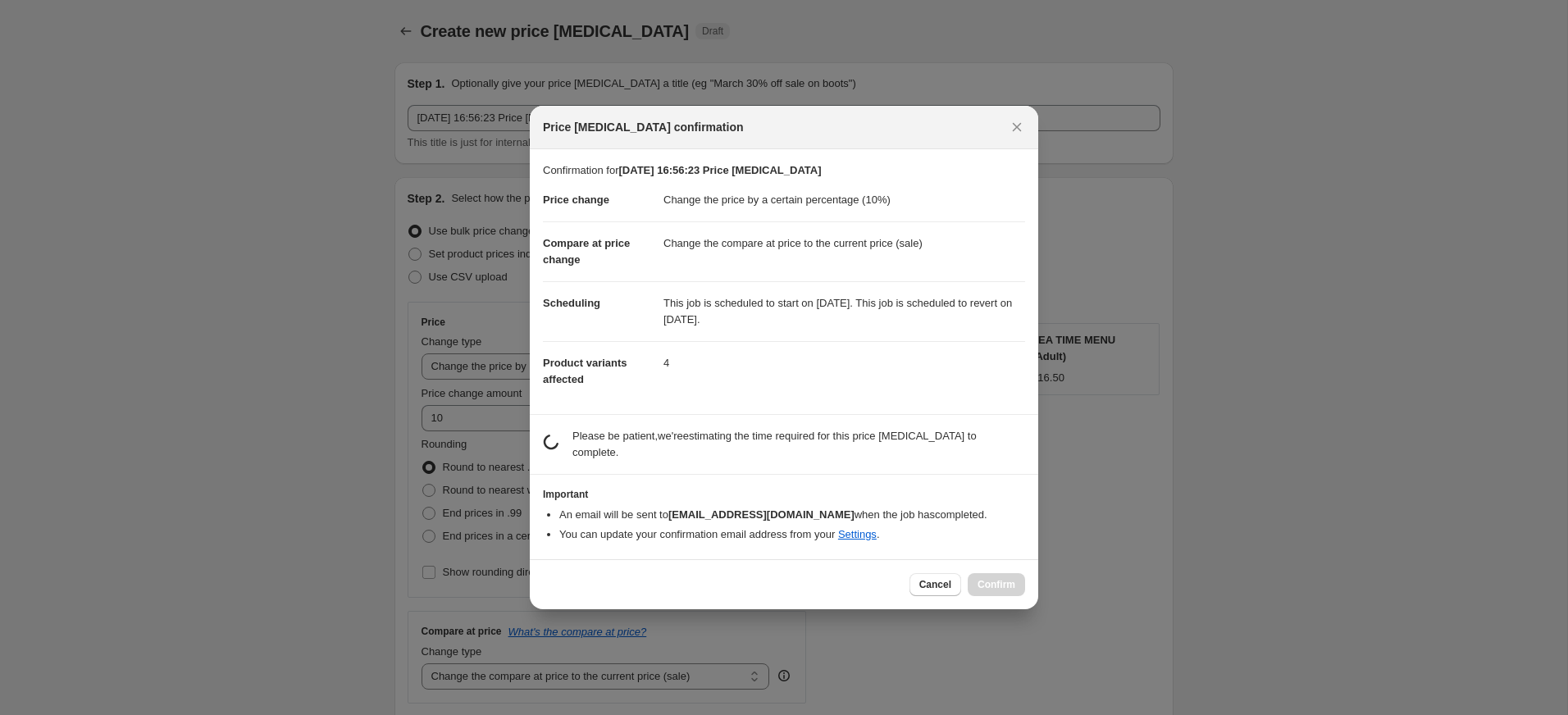
scroll to position [0, 0]
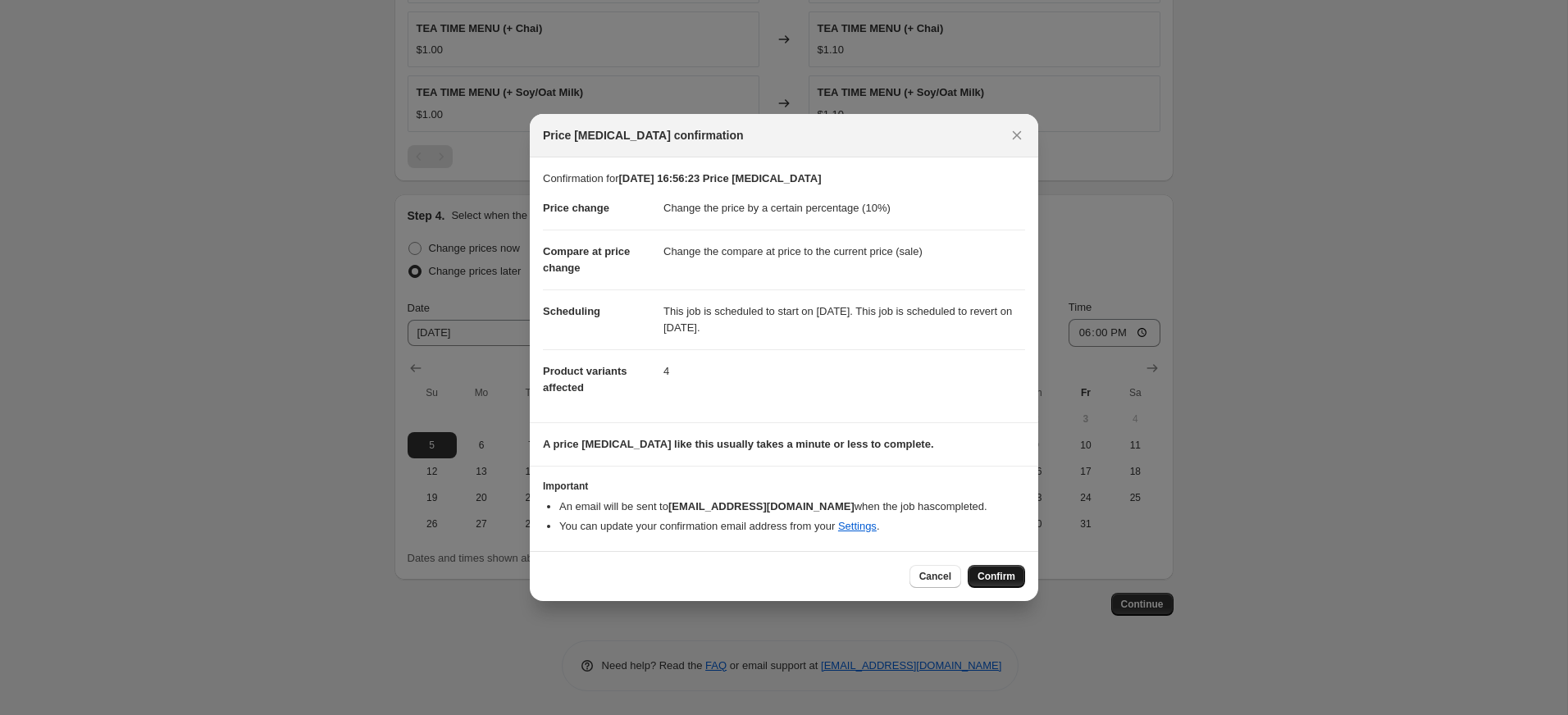
click at [1000, 574] on span "Confirm" at bounding box center [996, 576] width 38 height 13
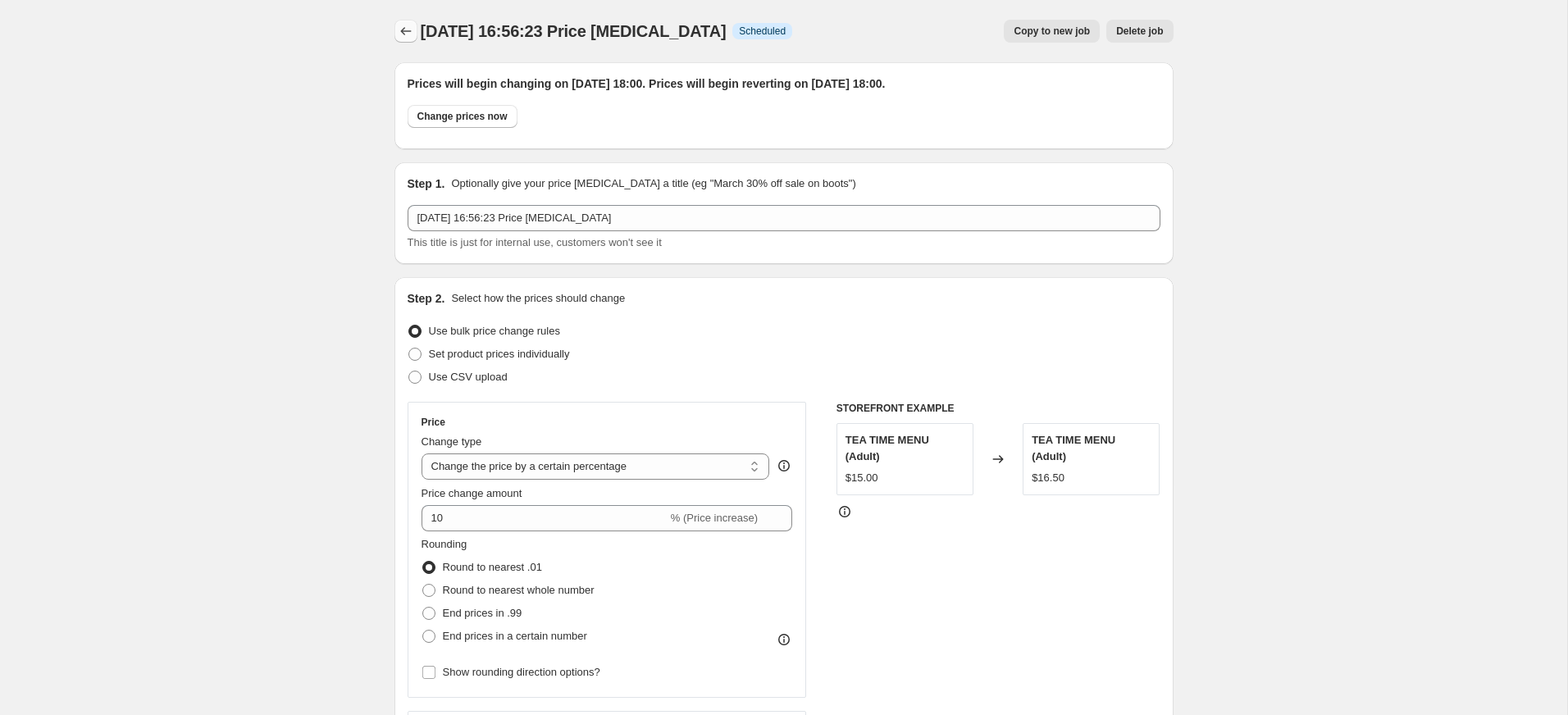
click at [405, 29] on icon "Price change jobs" at bounding box center [406, 31] width 17 height 17
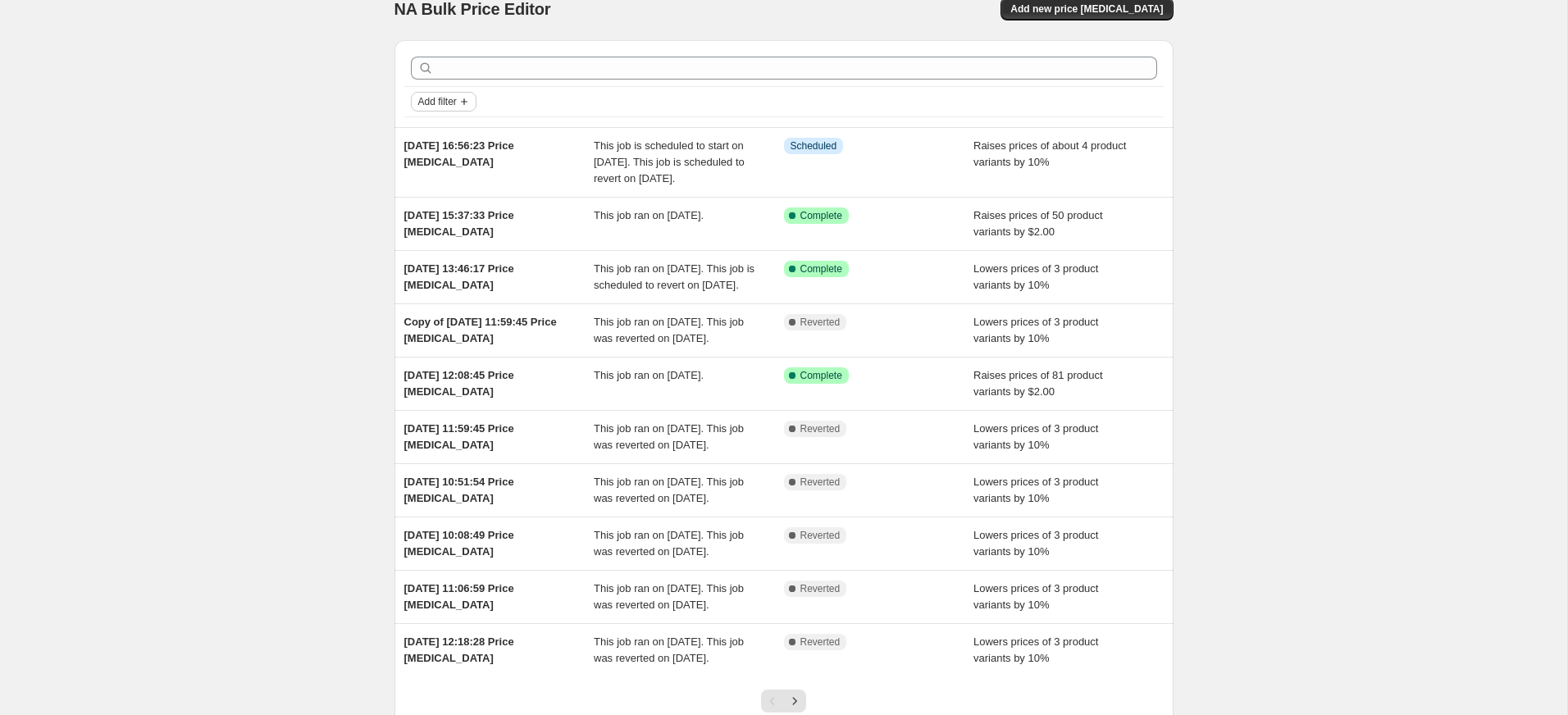
scroll to position [30, 0]
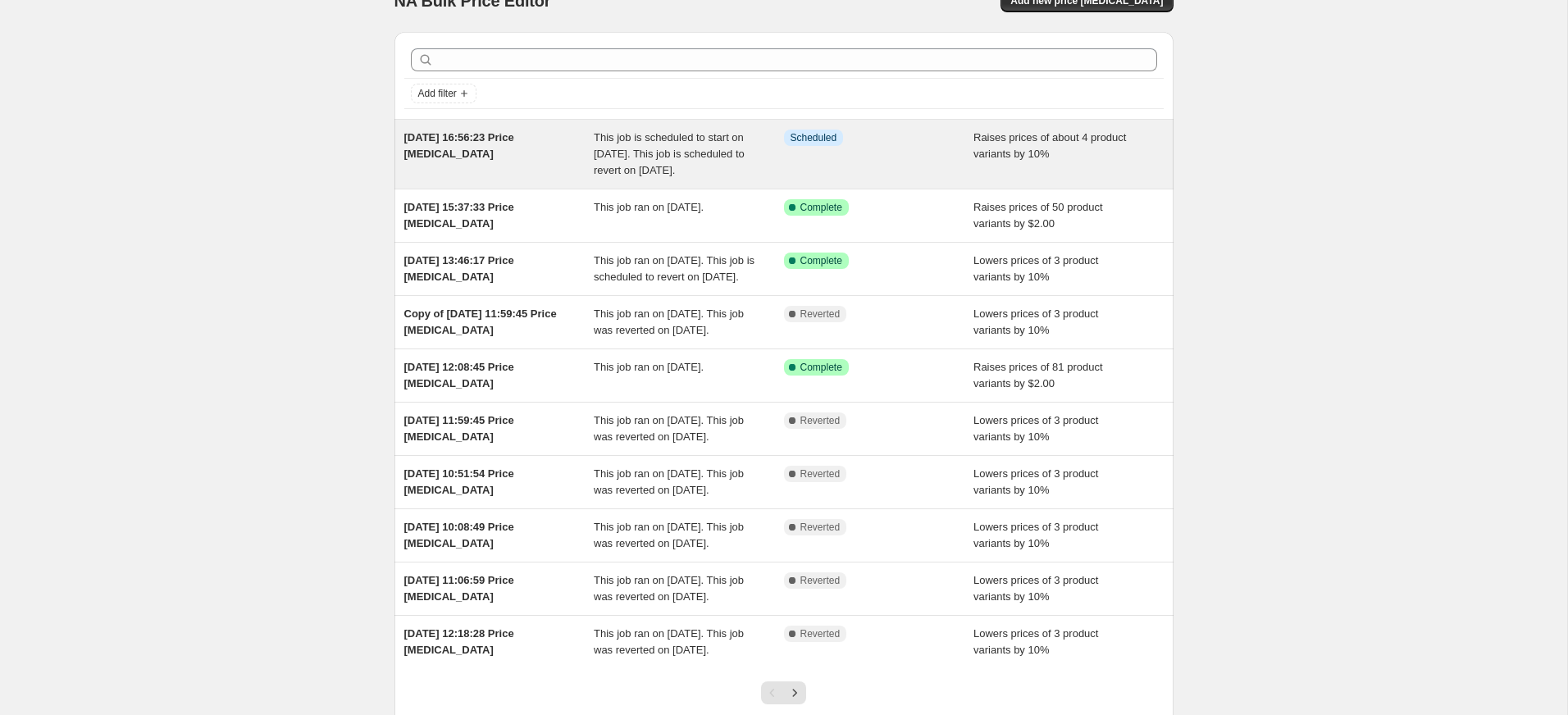
click at [520, 164] on div "3 Oct 2025, 16:56:23 Price change job" at bounding box center [500, 154] width 190 height 49
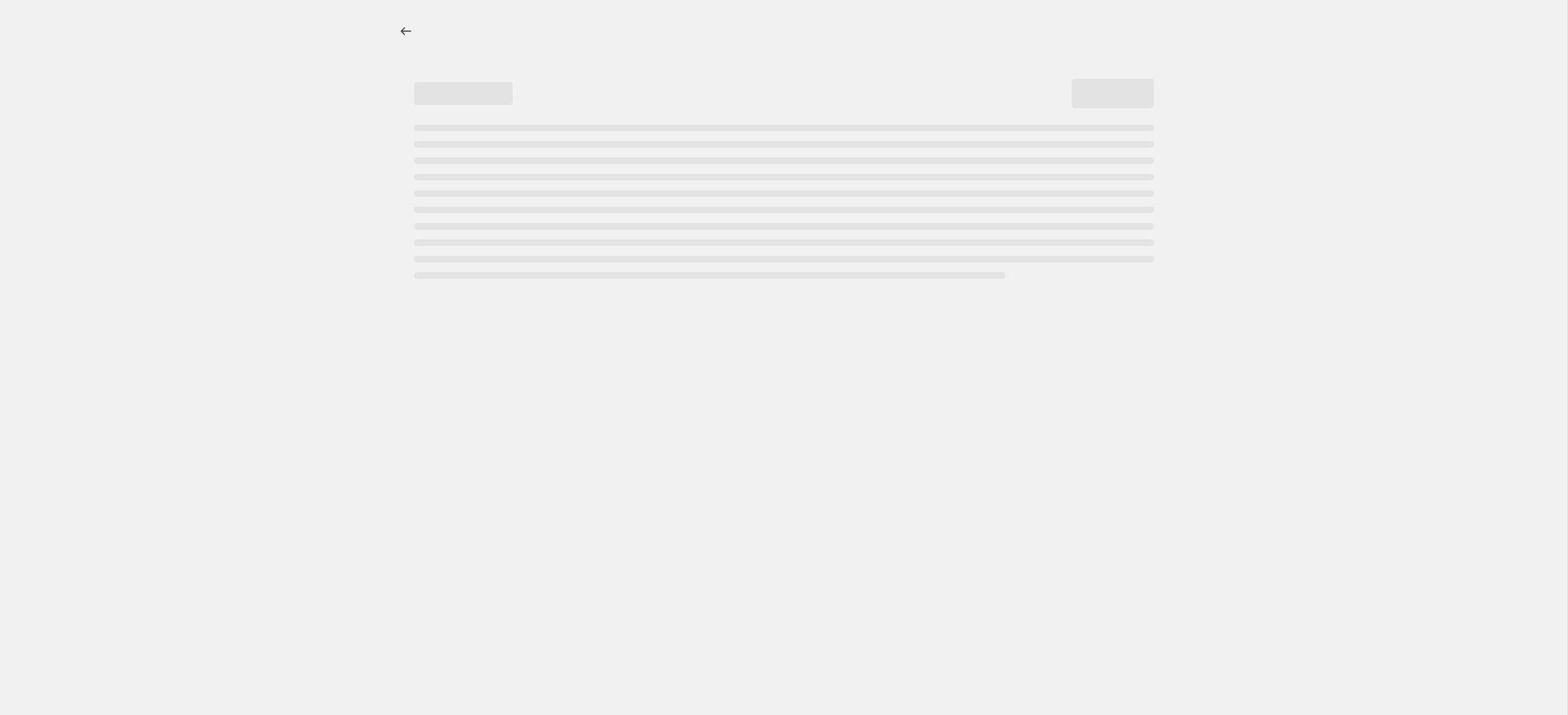
select select "percentage"
